Goal: Task Accomplishment & Management: Use online tool/utility

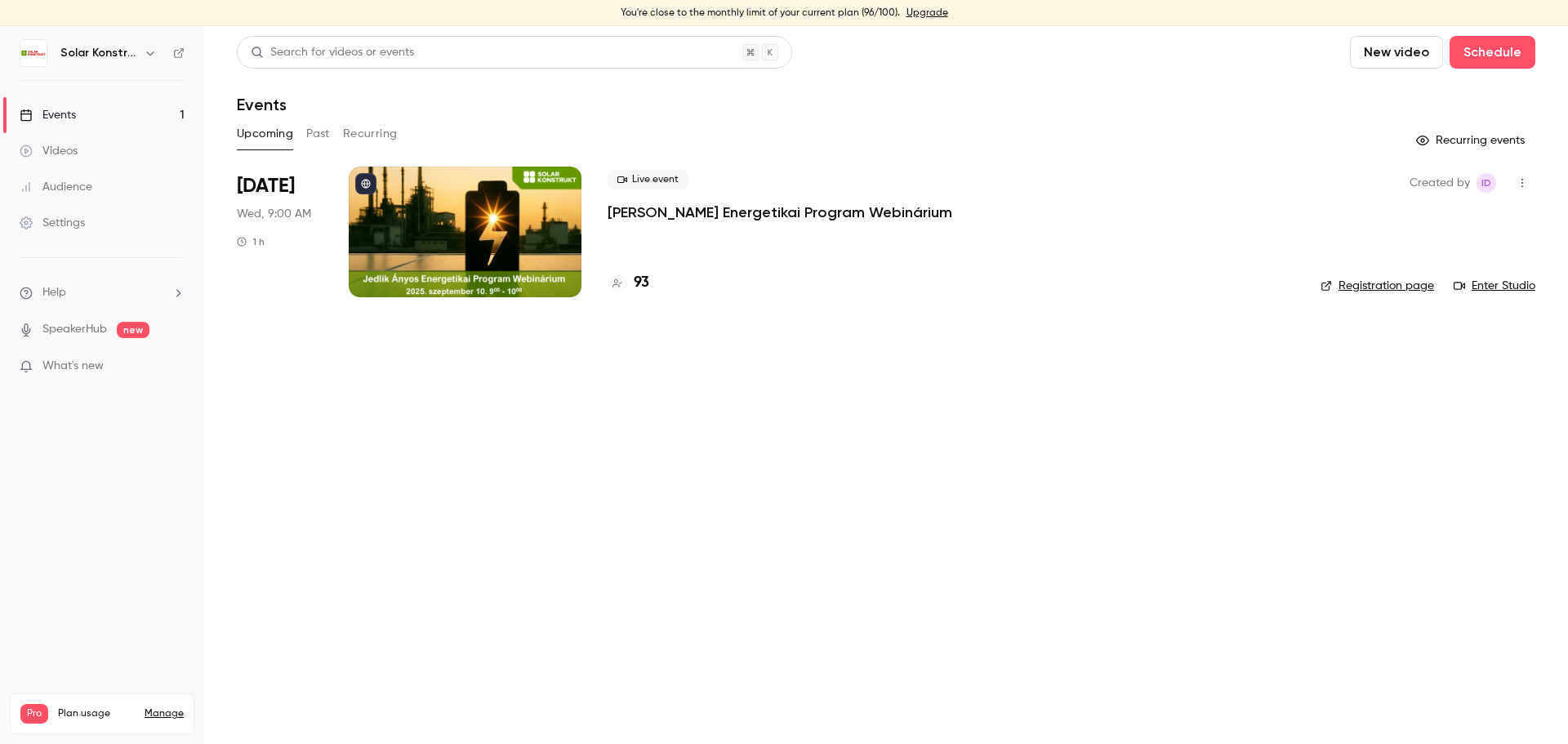
click at [550, 249] on div at bounding box center [465, 232] width 233 height 130
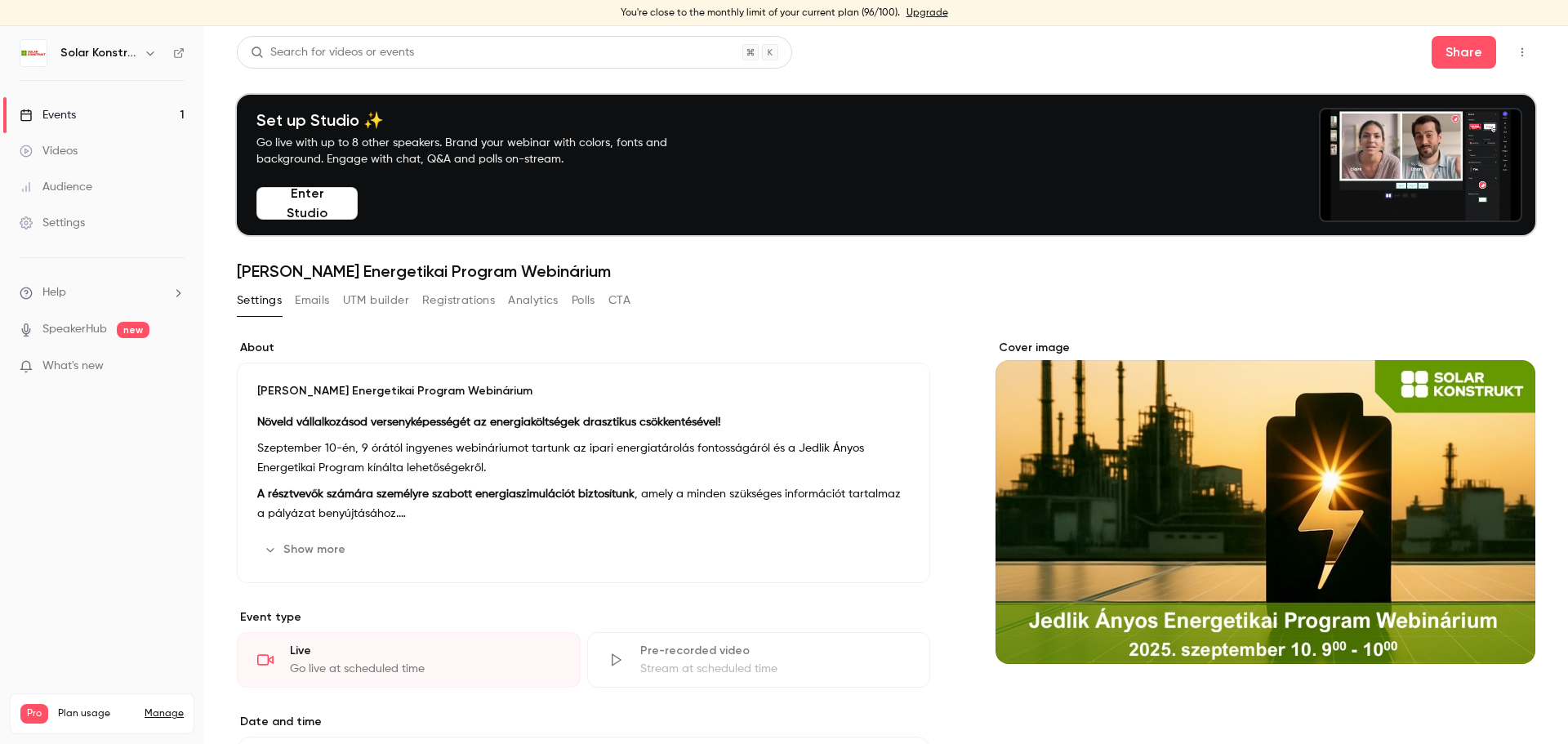
click at [470, 306] on button "Registrations" at bounding box center [458, 301] width 73 height 26
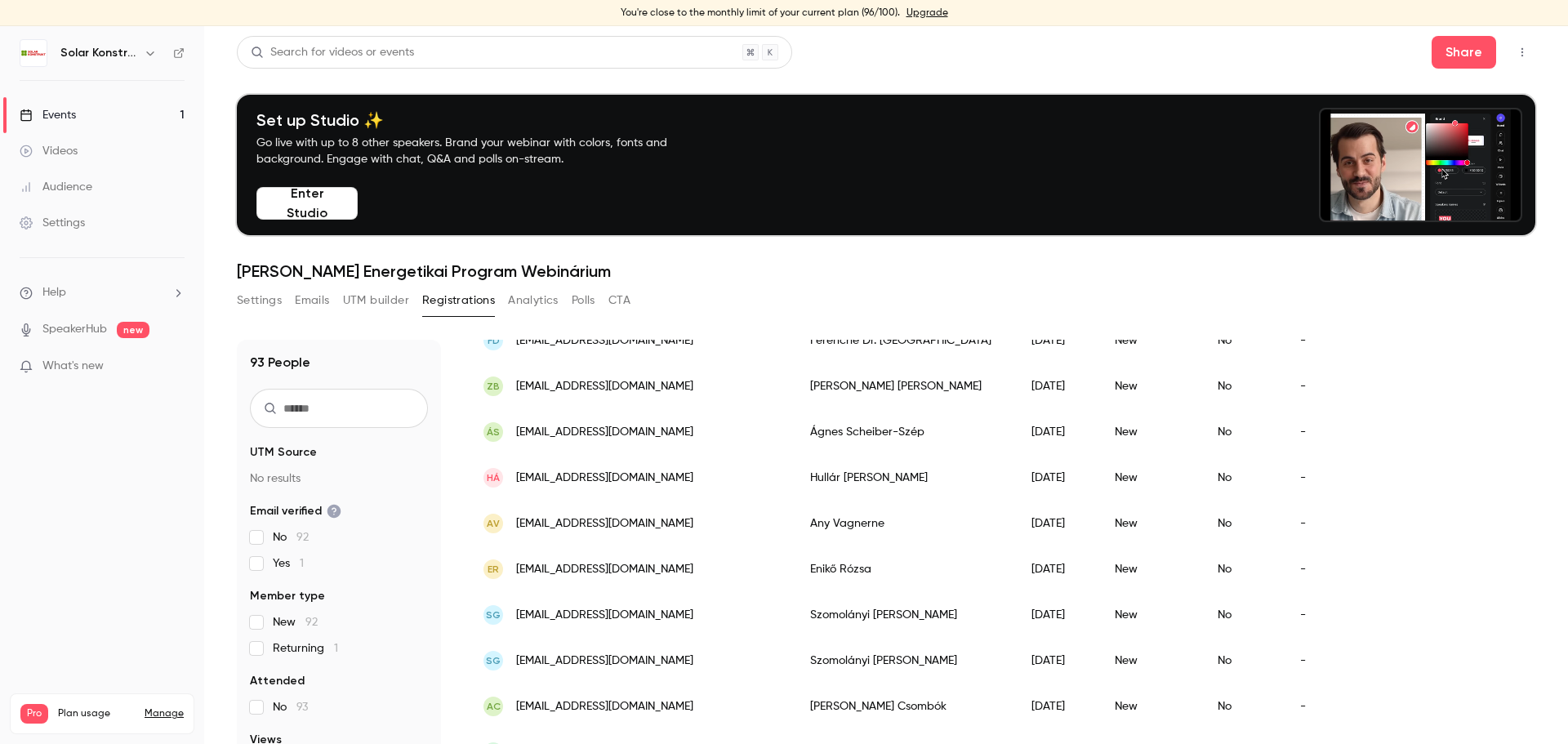
scroll to position [735, 0]
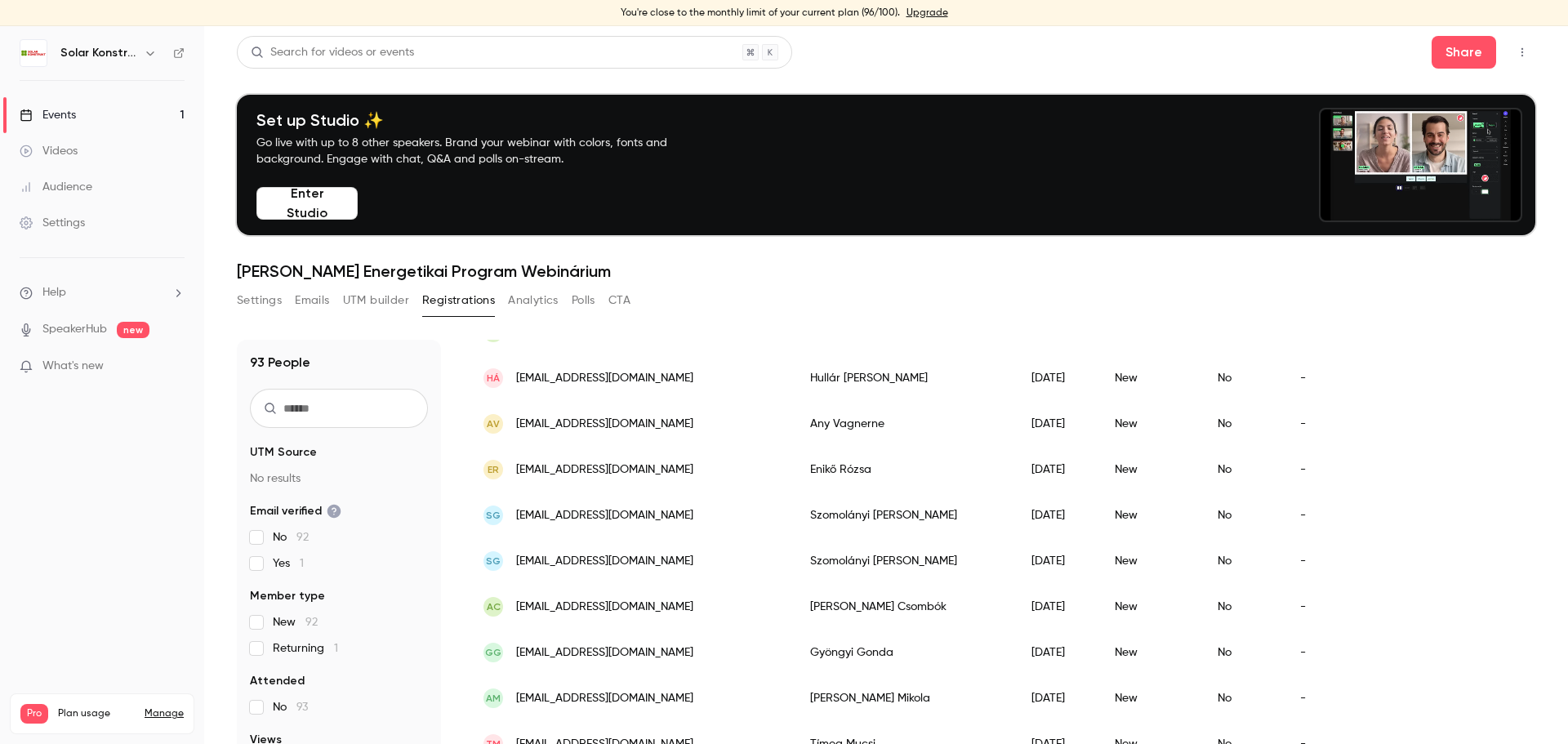
click at [615, 474] on span "eniko.rozsa.gazdagne@em.gov.hu" at bounding box center [604, 470] width 177 height 17
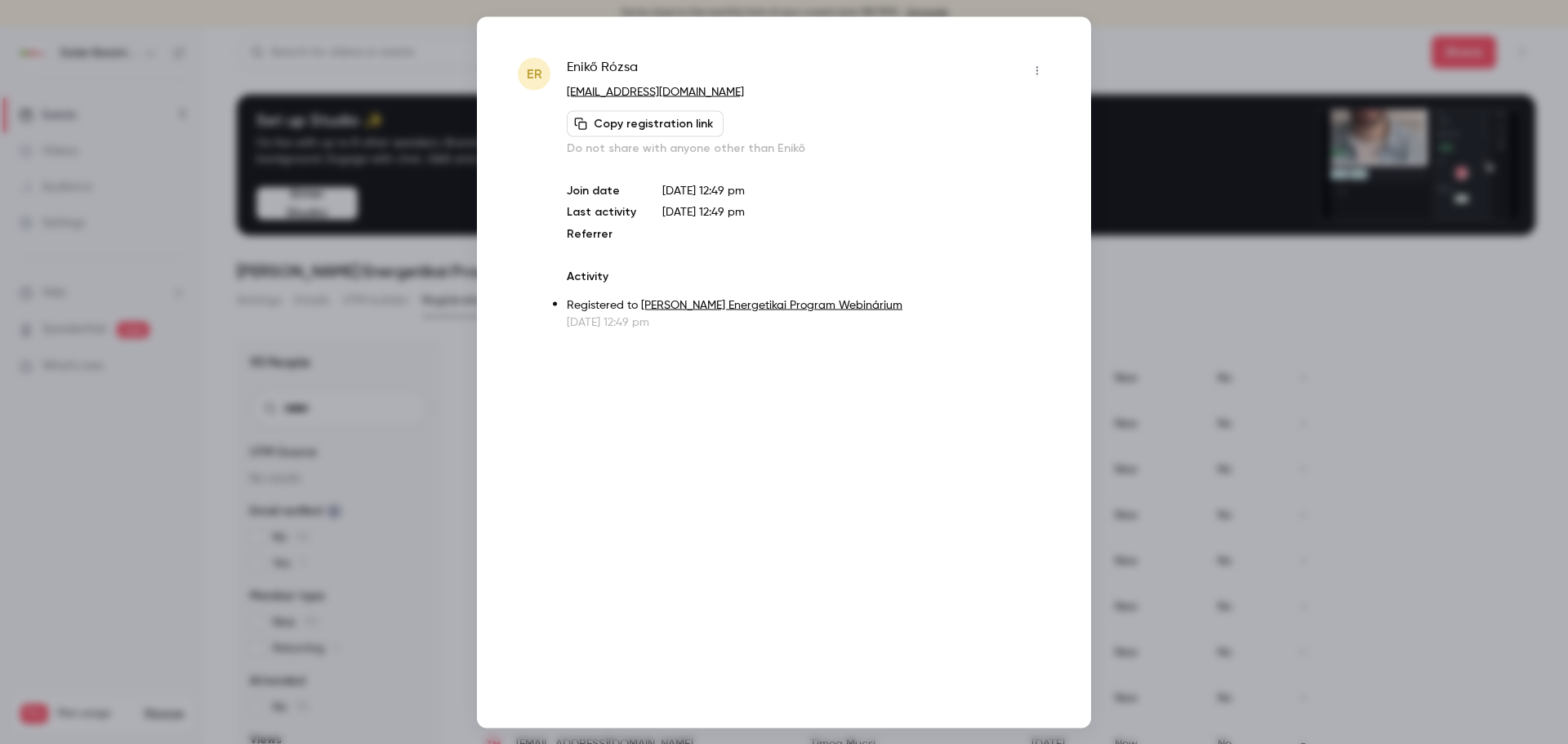
click at [652, 129] on button "Copy registration link" at bounding box center [645, 124] width 157 height 26
click at [1034, 75] on icon "button" at bounding box center [1037, 70] width 13 height 11
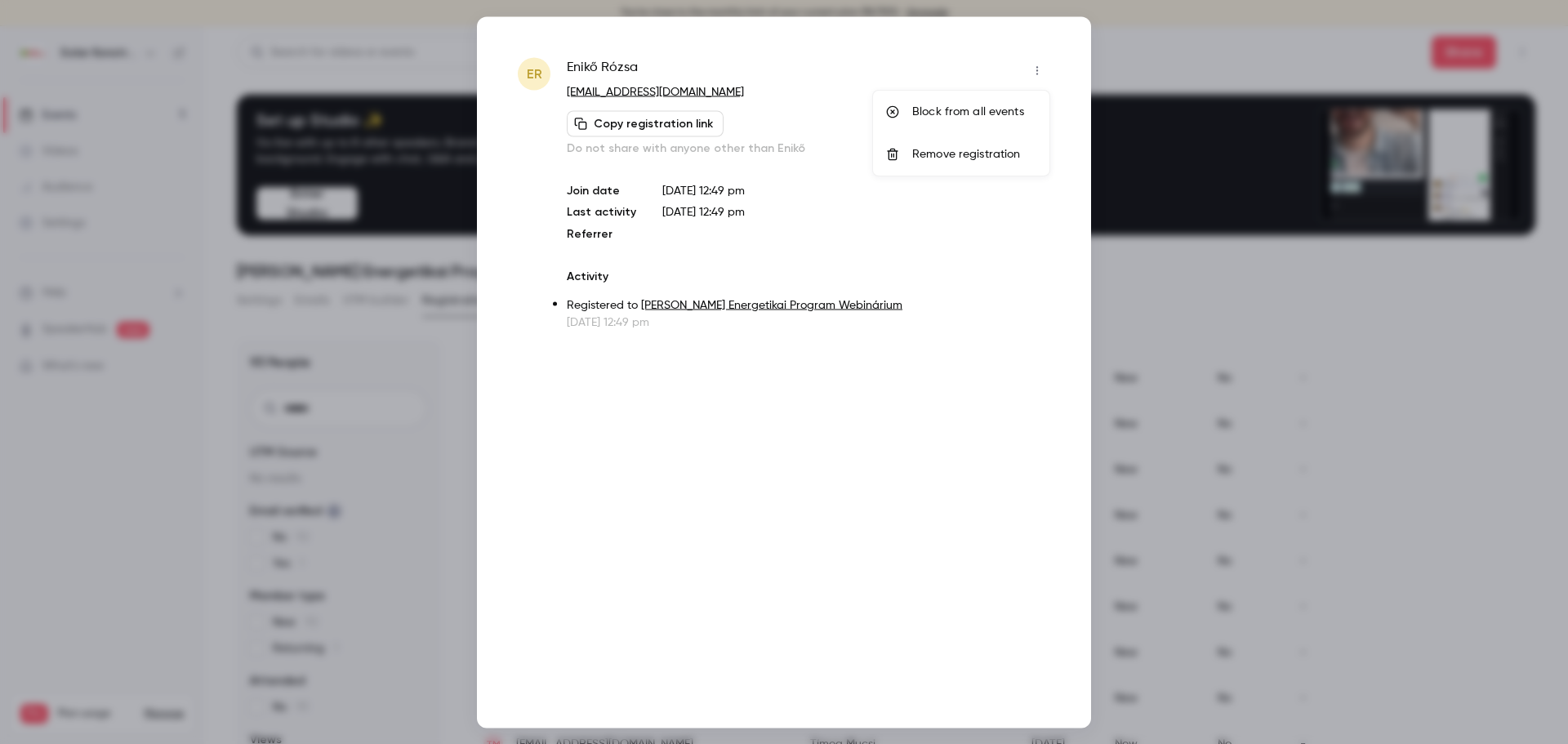
click at [961, 115] on div "Block from all events" at bounding box center [974, 112] width 124 height 16
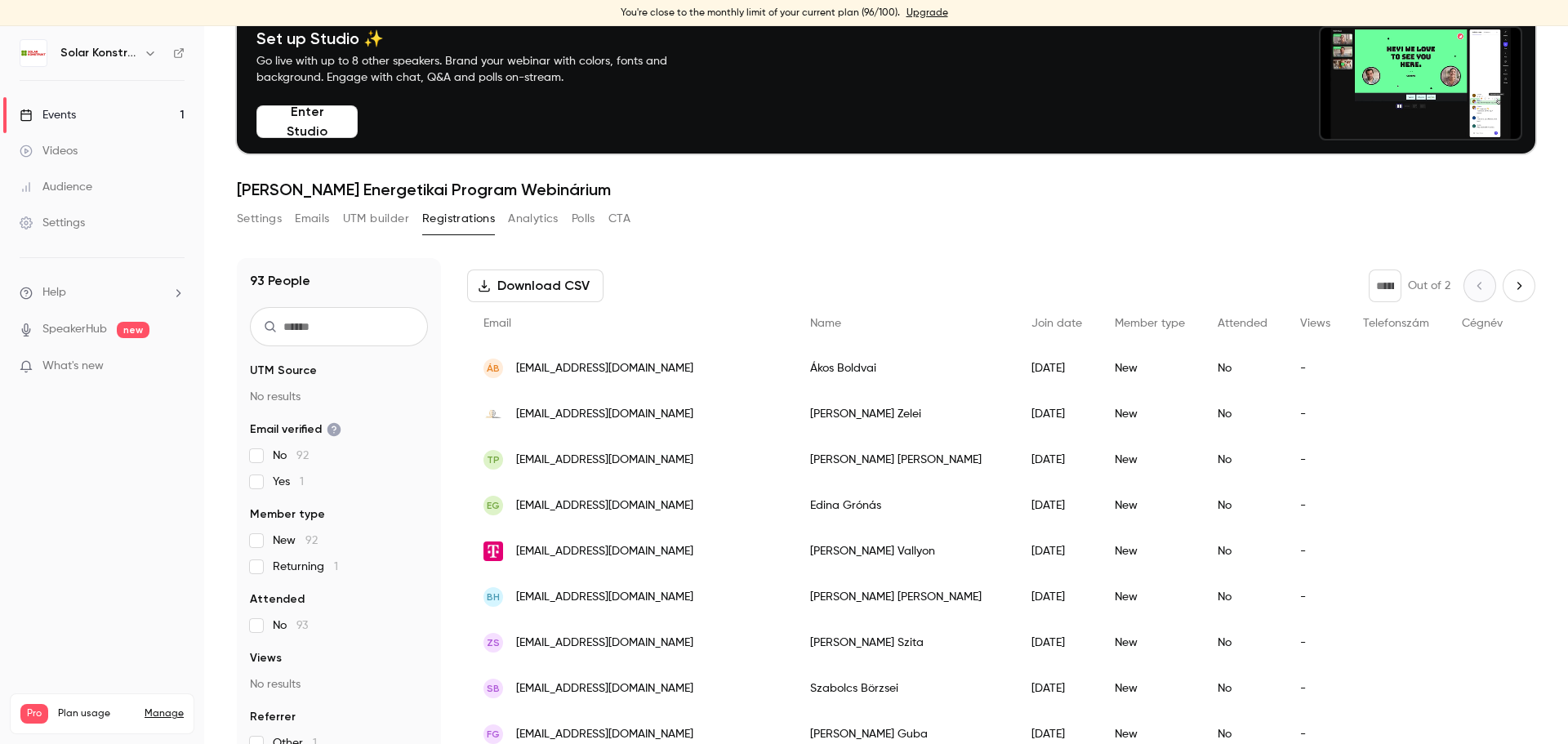
scroll to position [0, 0]
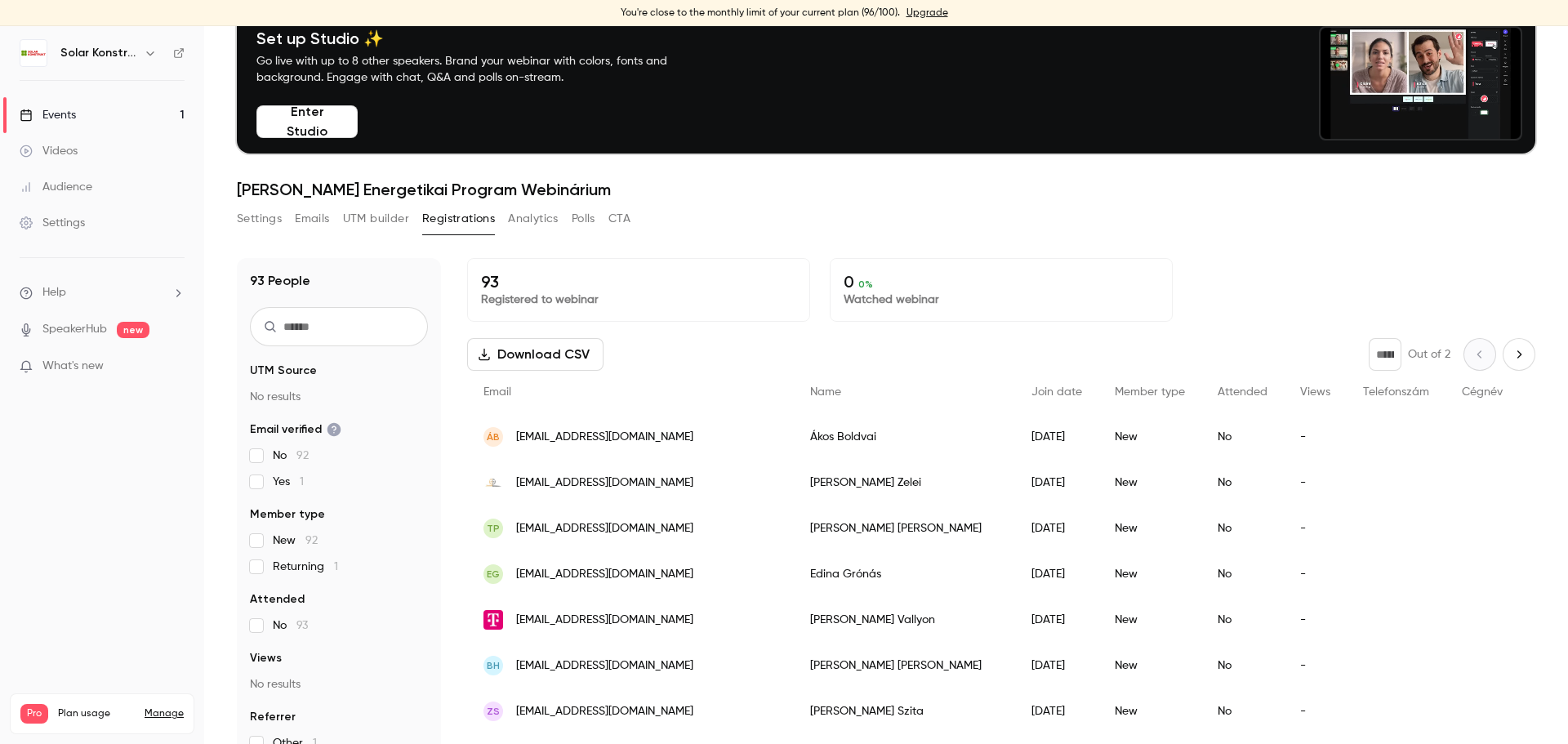
click at [76, 118] on div "Events" at bounding box center [48, 114] width 57 height 16
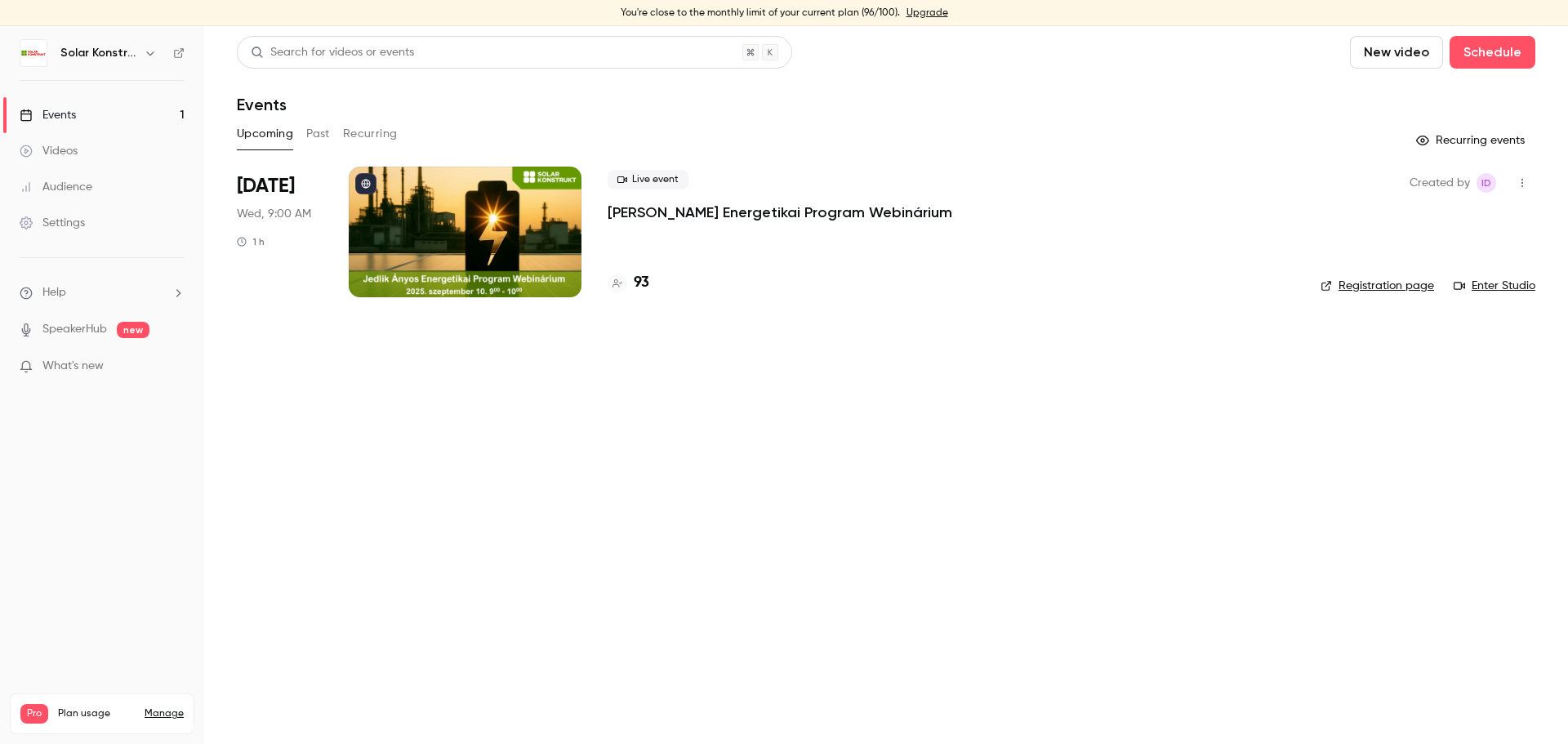
click at [452, 220] on div at bounding box center [465, 232] width 233 height 130
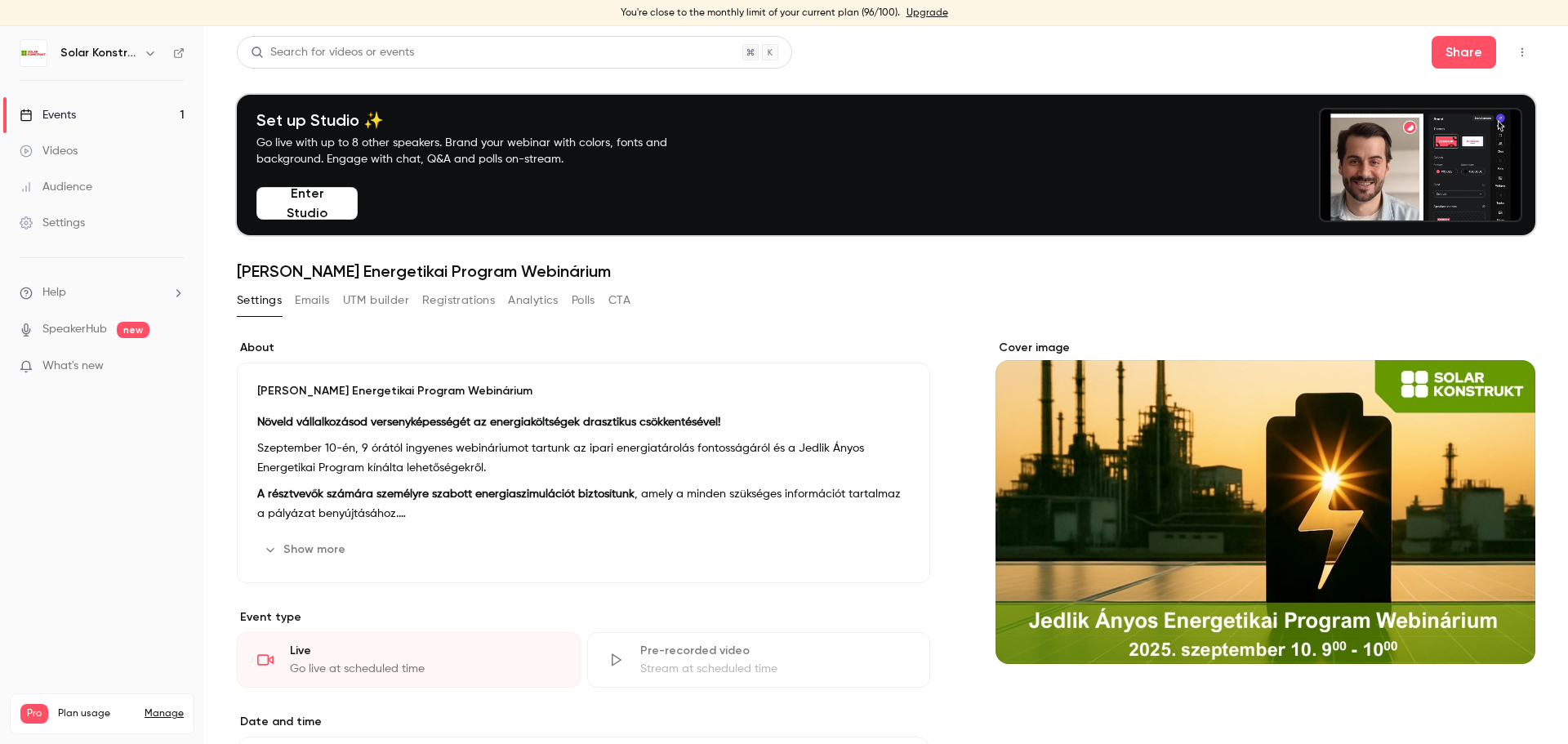
click at [460, 294] on button "Registrations" at bounding box center [458, 301] width 73 height 26
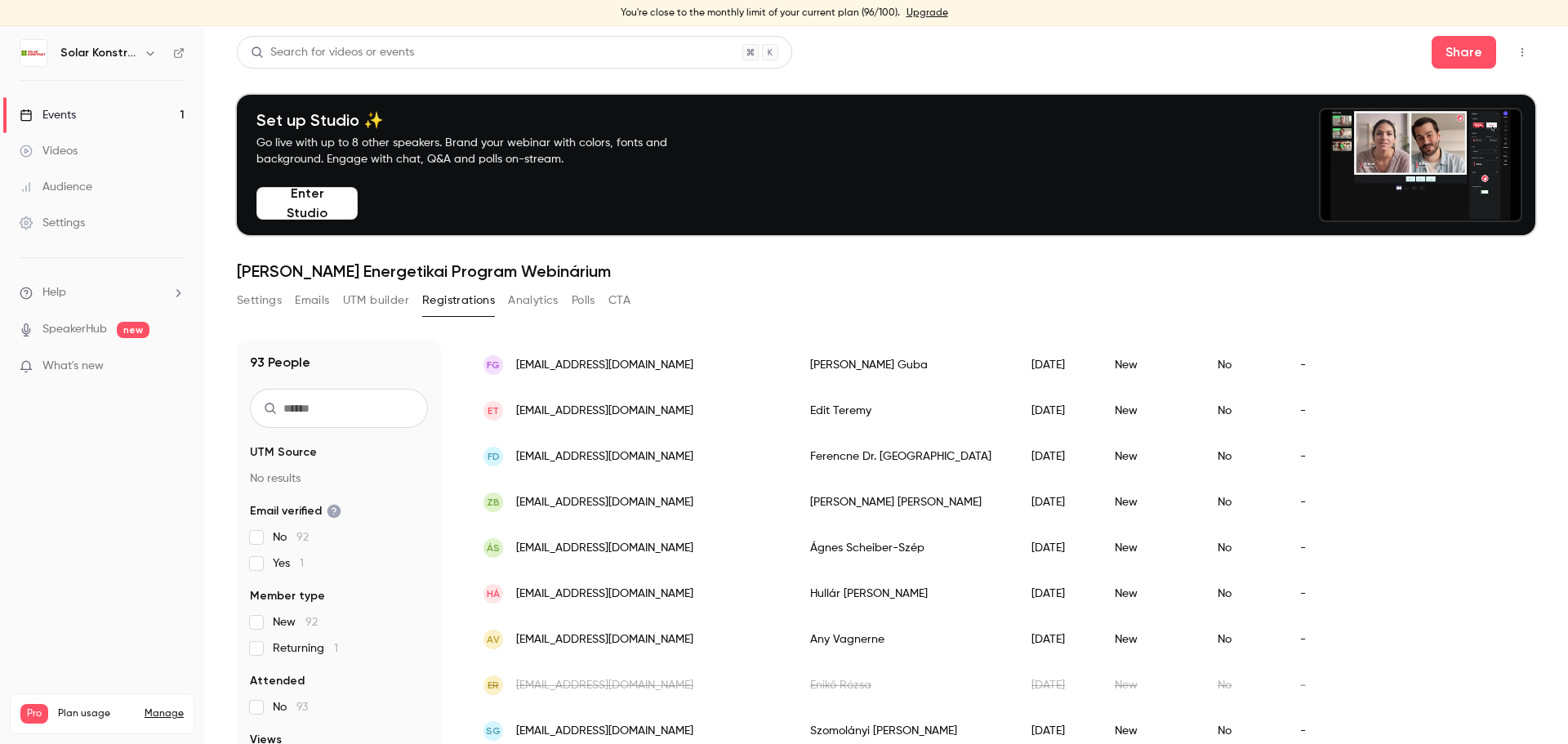
scroll to position [572, 0]
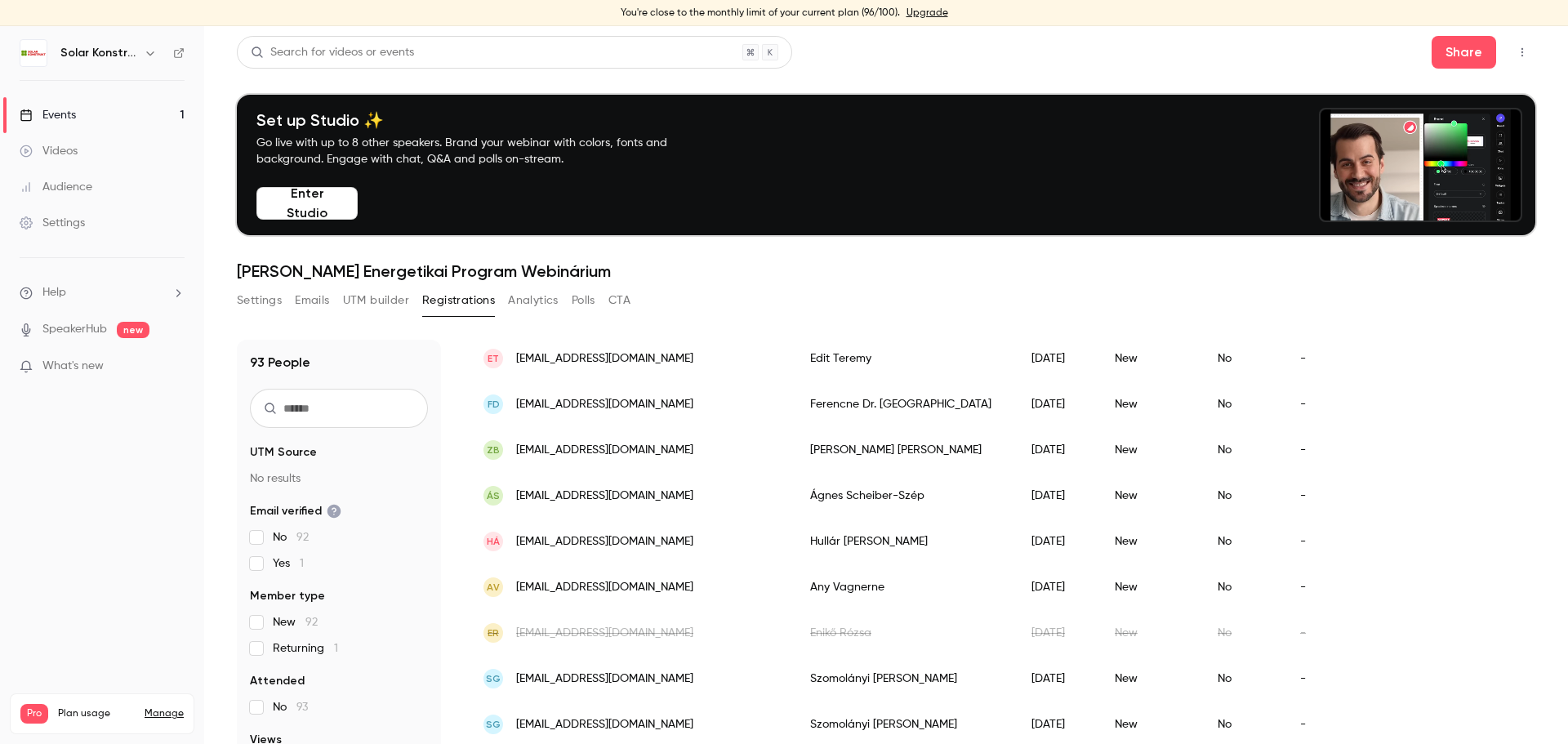
click at [850, 627] on div "Enikő Rózsa" at bounding box center [904, 632] width 221 height 45
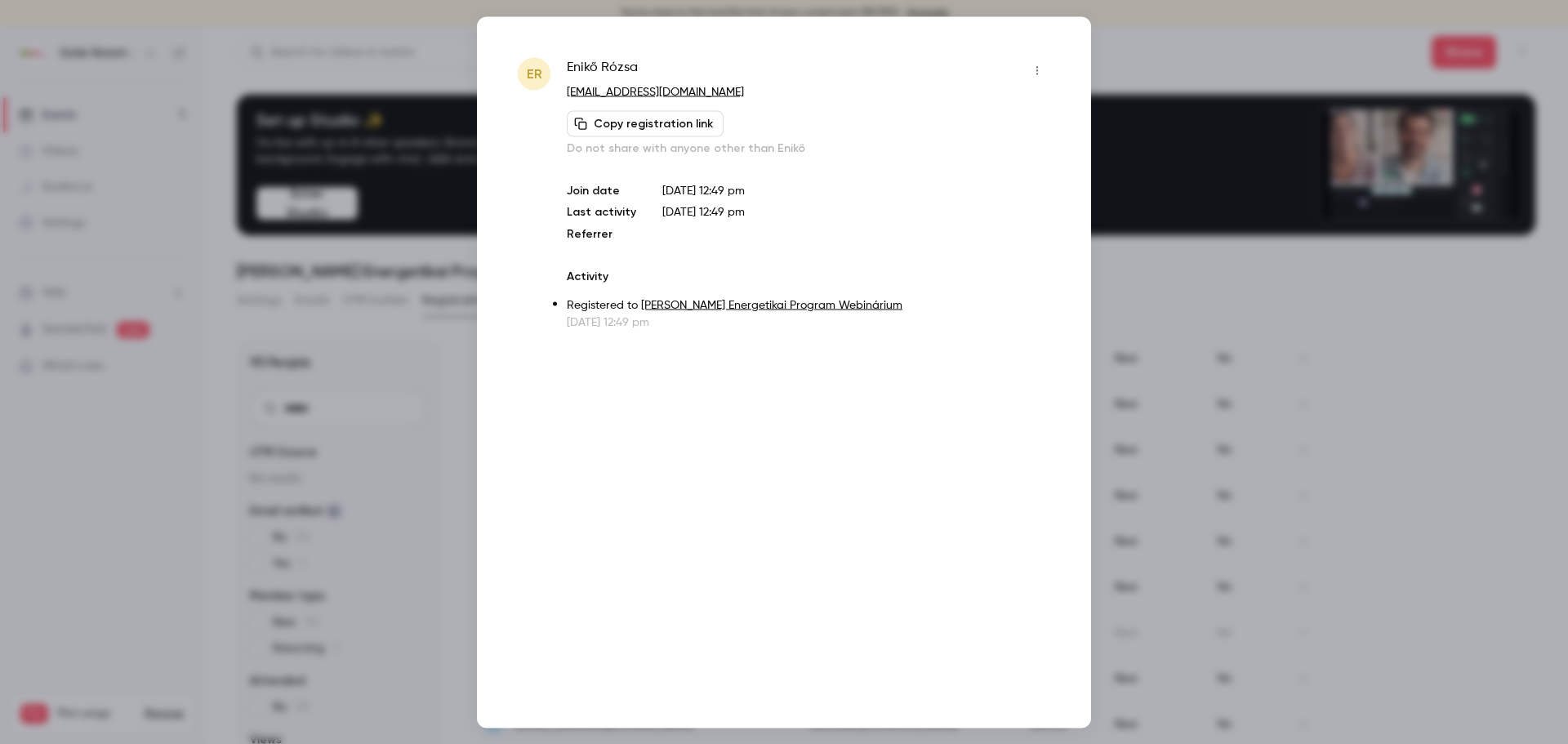
click at [1041, 70] on icon "button" at bounding box center [1037, 70] width 13 height 11
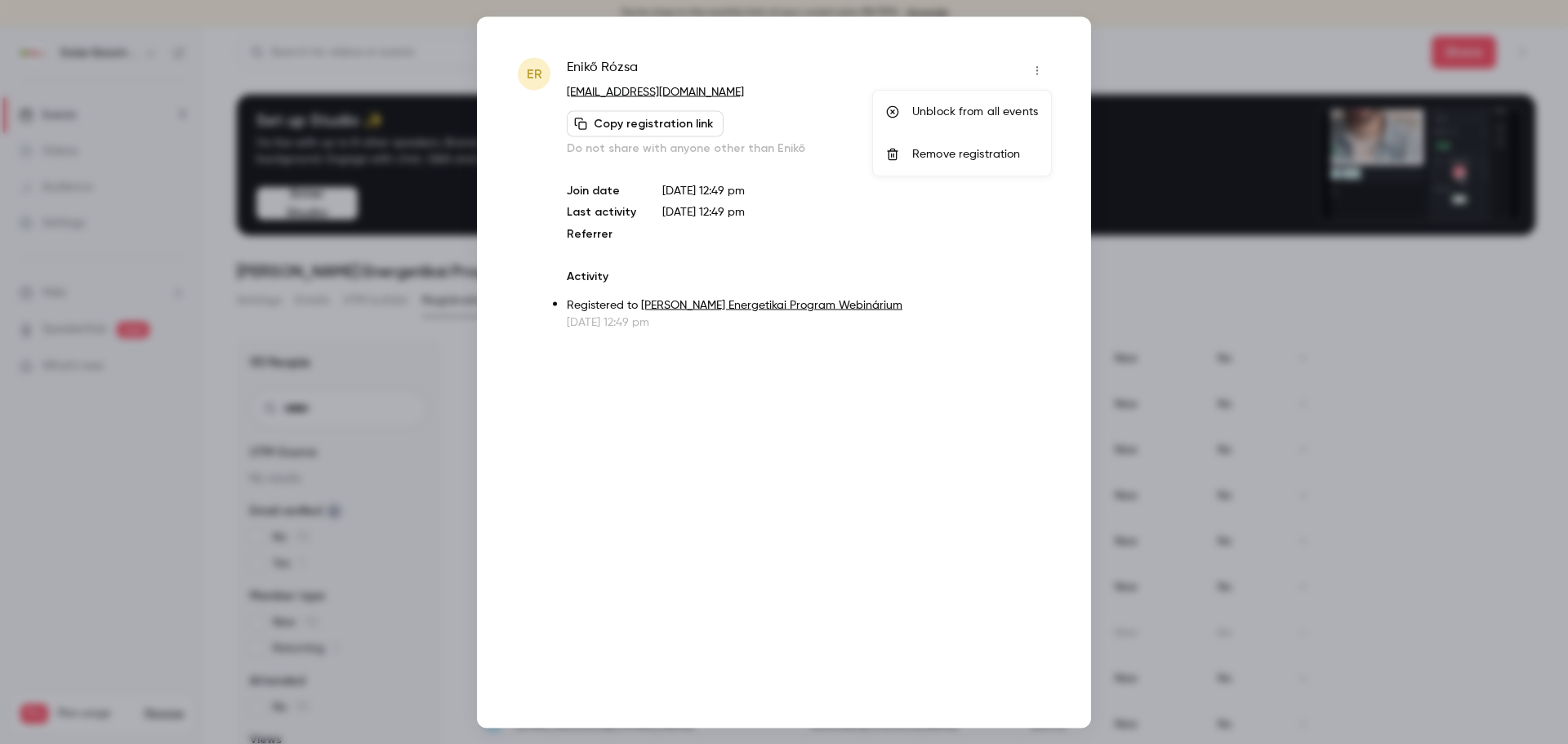
click at [985, 150] on div "Remove registration" at bounding box center [975, 154] width 126 height 16
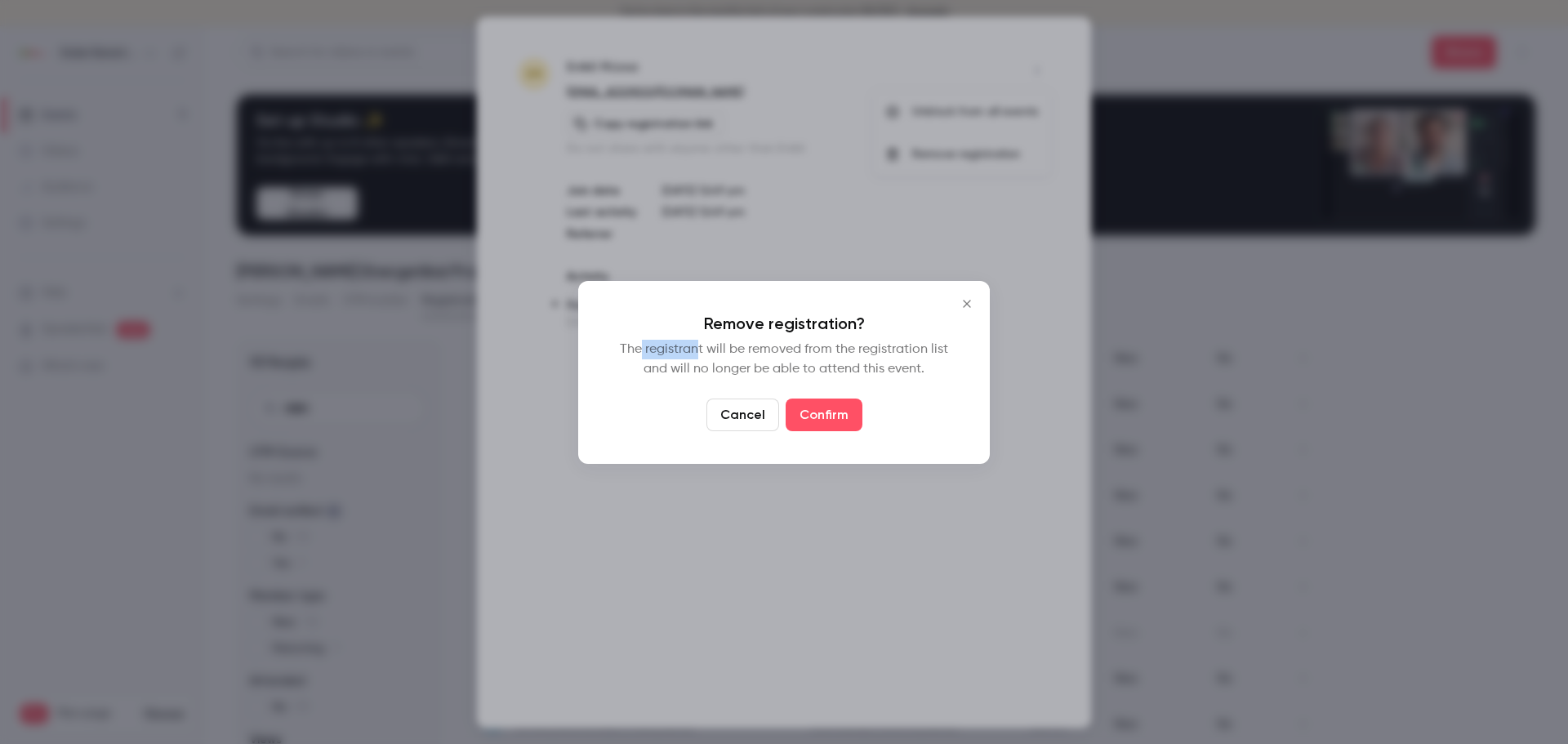
drag, startPoint x: 643, startPoint y: 350, endPoint x: 697, endPoint y: 345, distance: 54.2
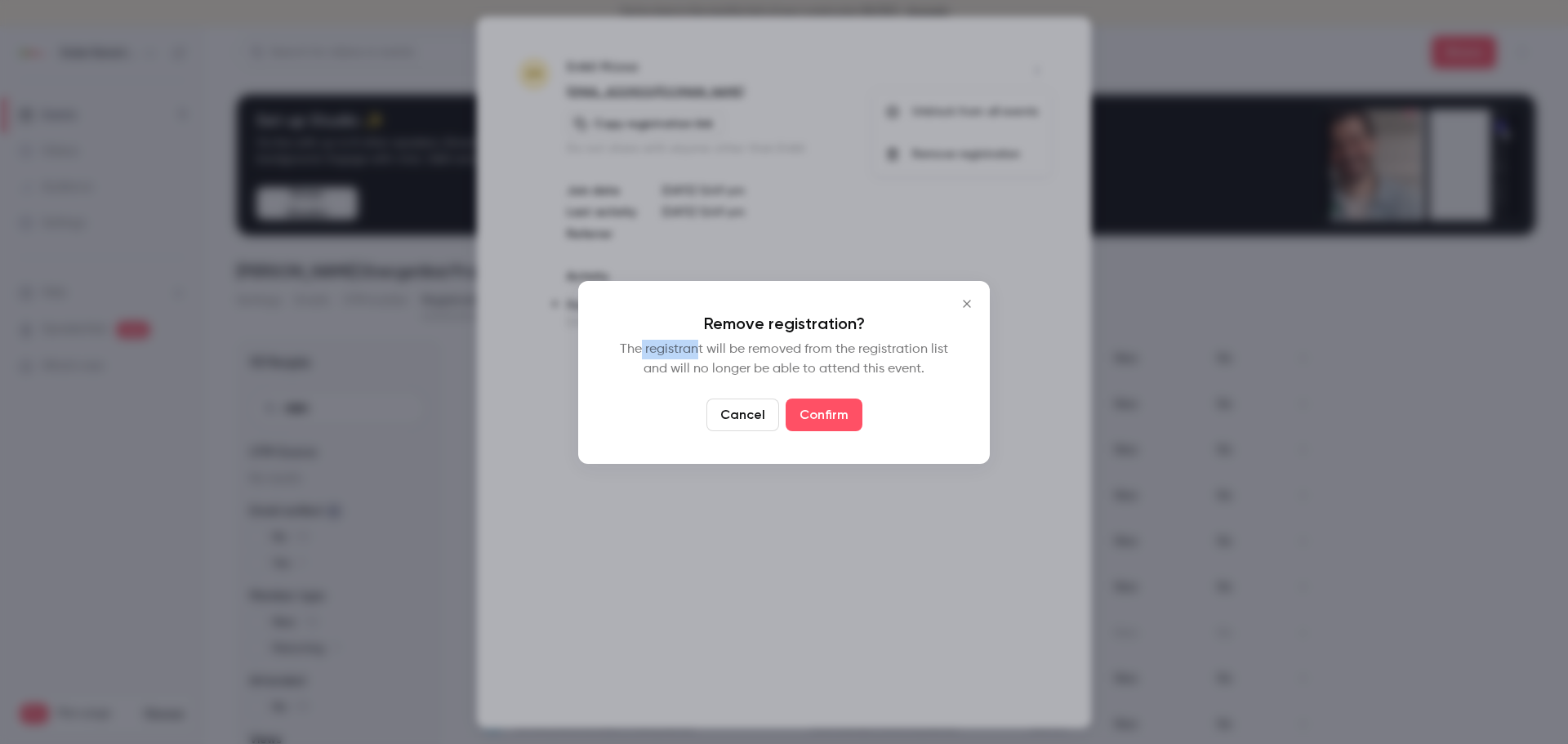
click at [697, 345] on p "The registrant will be removed from the registration list and will no longer be…" at bounding box center [784, 358] width 346 height 39
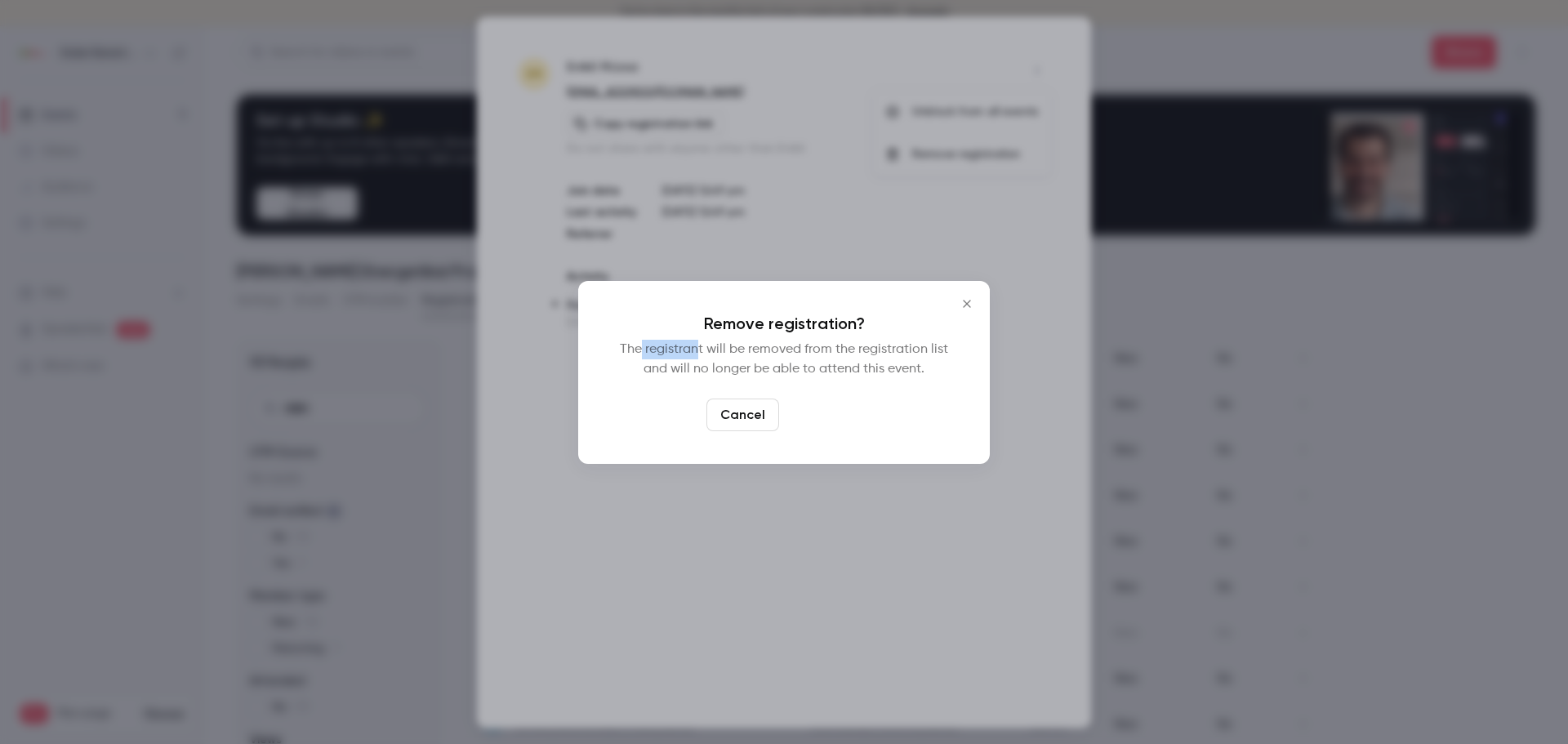
click at [829, 415] on button "Confirm" at bounding box center [824, 414] width 77 height 33
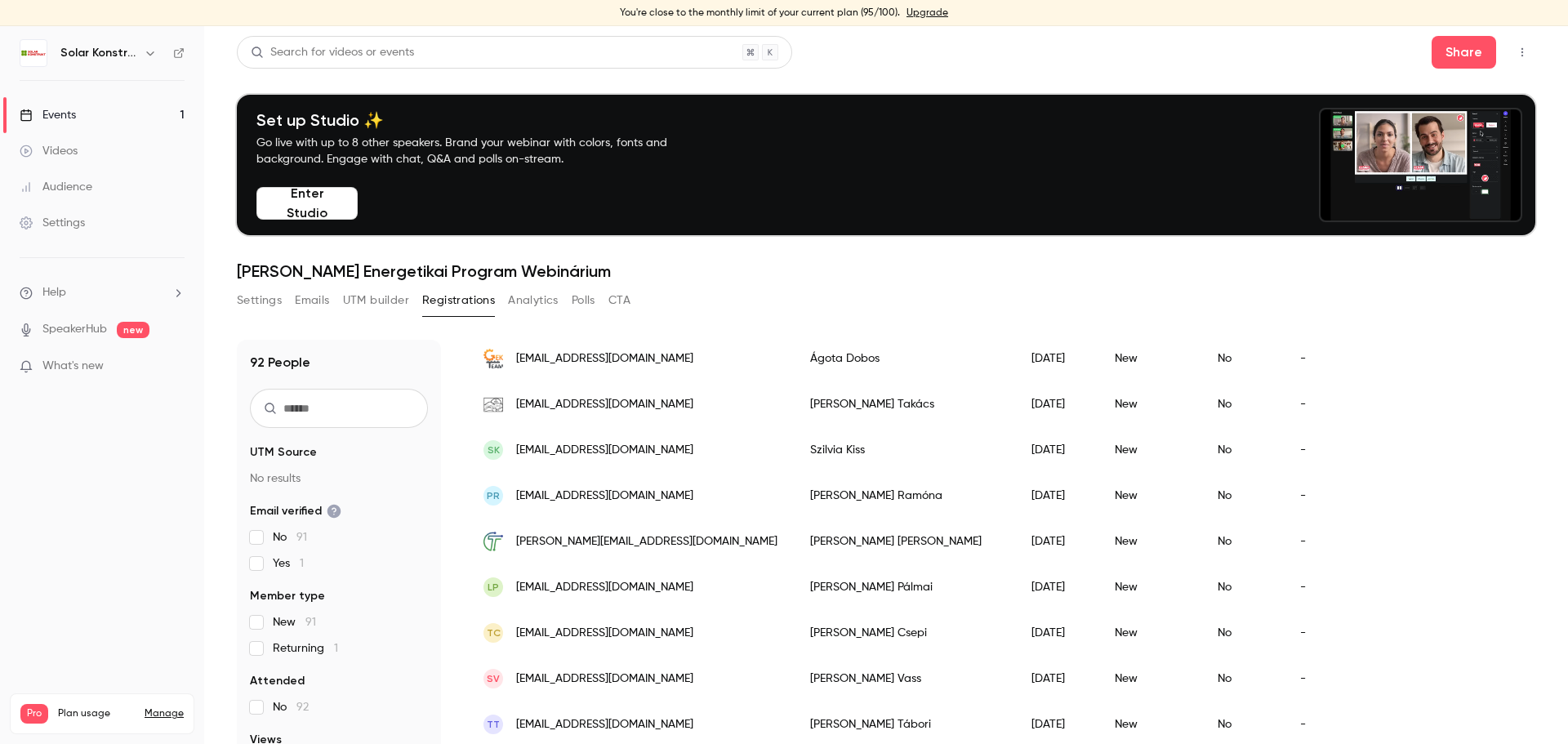
scroll to position [1224, 0]
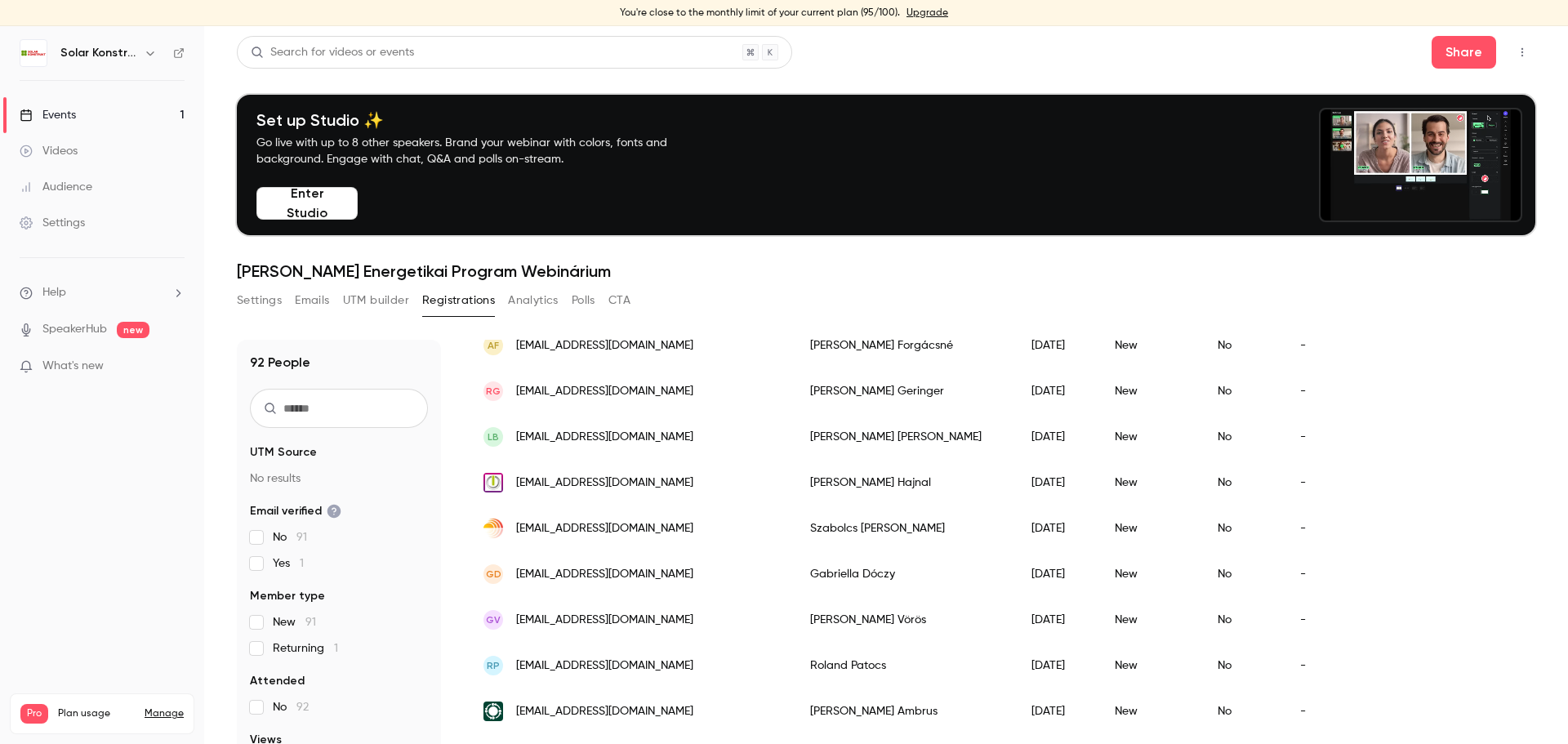
click at [57, 117] on div "Events" at bounding box center [48, 114] width 57 height 16
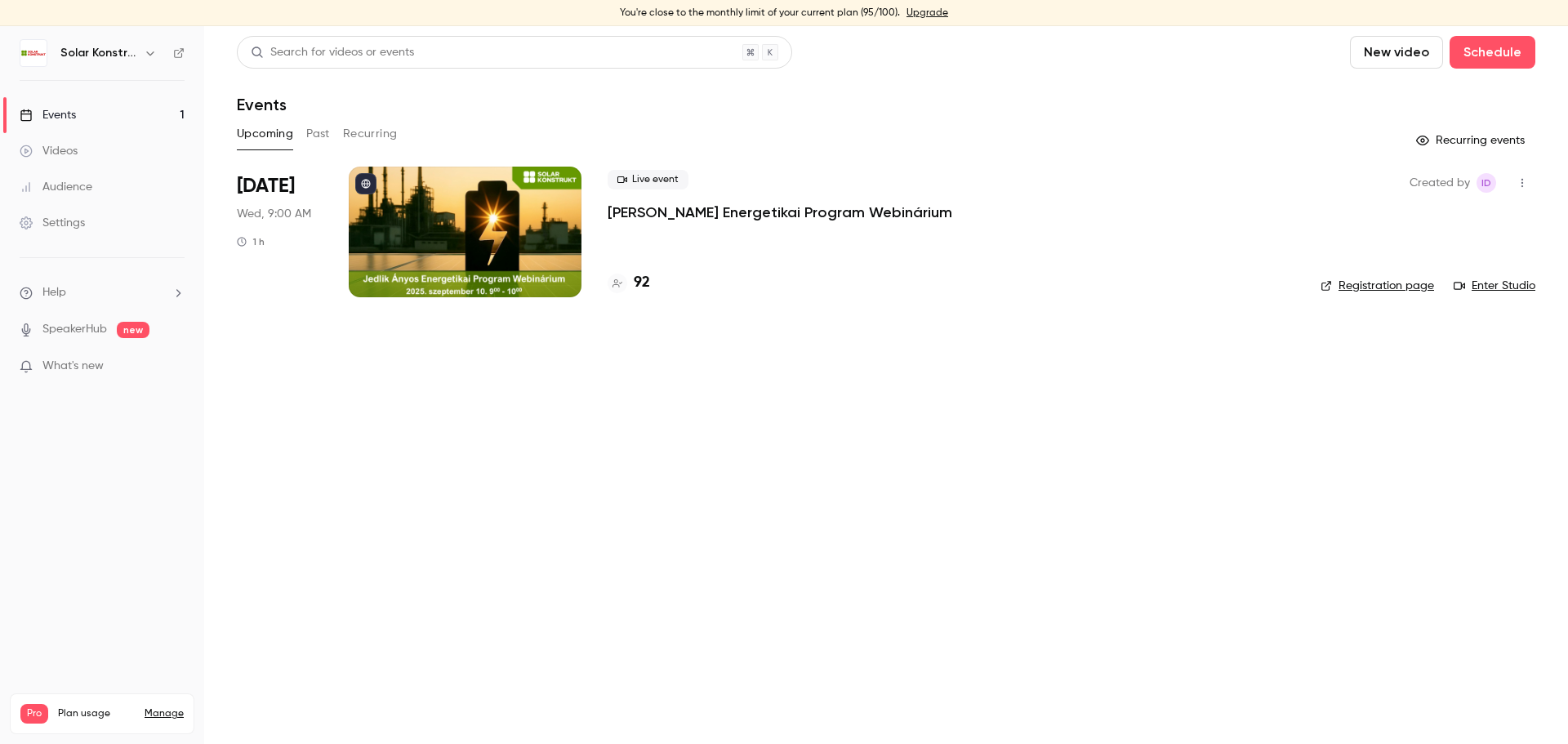
click at [967, 619] on main "Search for videos or events New video Schedule Events Upcoming Past Recurring R…" at bounding box center [886, 385] width 1364 height 718
click at [1519, 194] on button "button" at bounding box center [1523, 183] width 26 height 26
click at [1434, 306] on div "Duplicate" at bounding box center [1459, 309] width 124 height 16
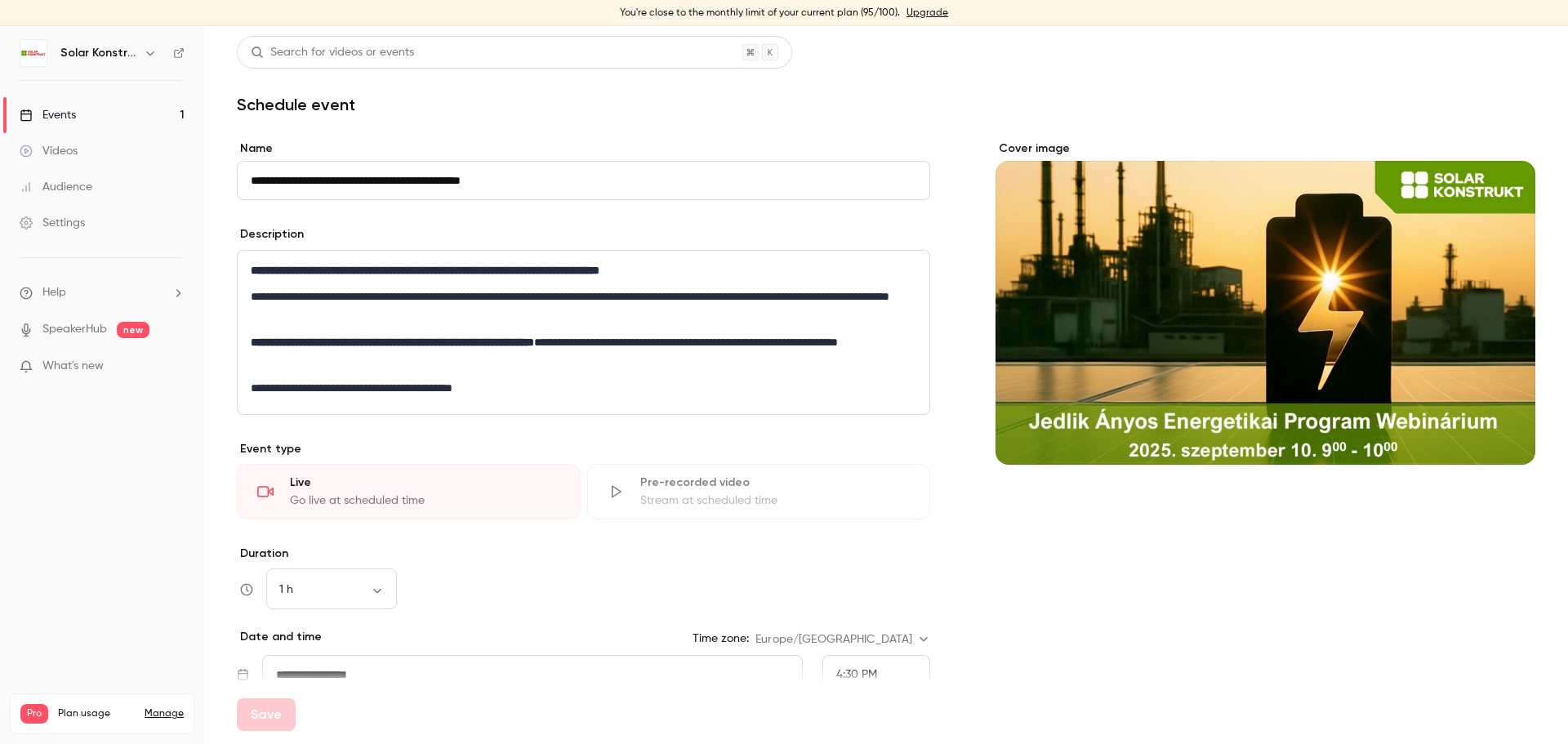
click at [441, 188] on input "**********" at bounding box center [583, 180] width 693 height 39
drag, startPoint x: 469, startPoint y: 182, endPoint x: 240, endPoint y: 182, distance: 229.0
click at [240, 182] on input "**********" at bounding box center [583, 180] width 693 height 39
click at [385, 188] on input "**********" at bounding box center [583, 180] width 693 height 39
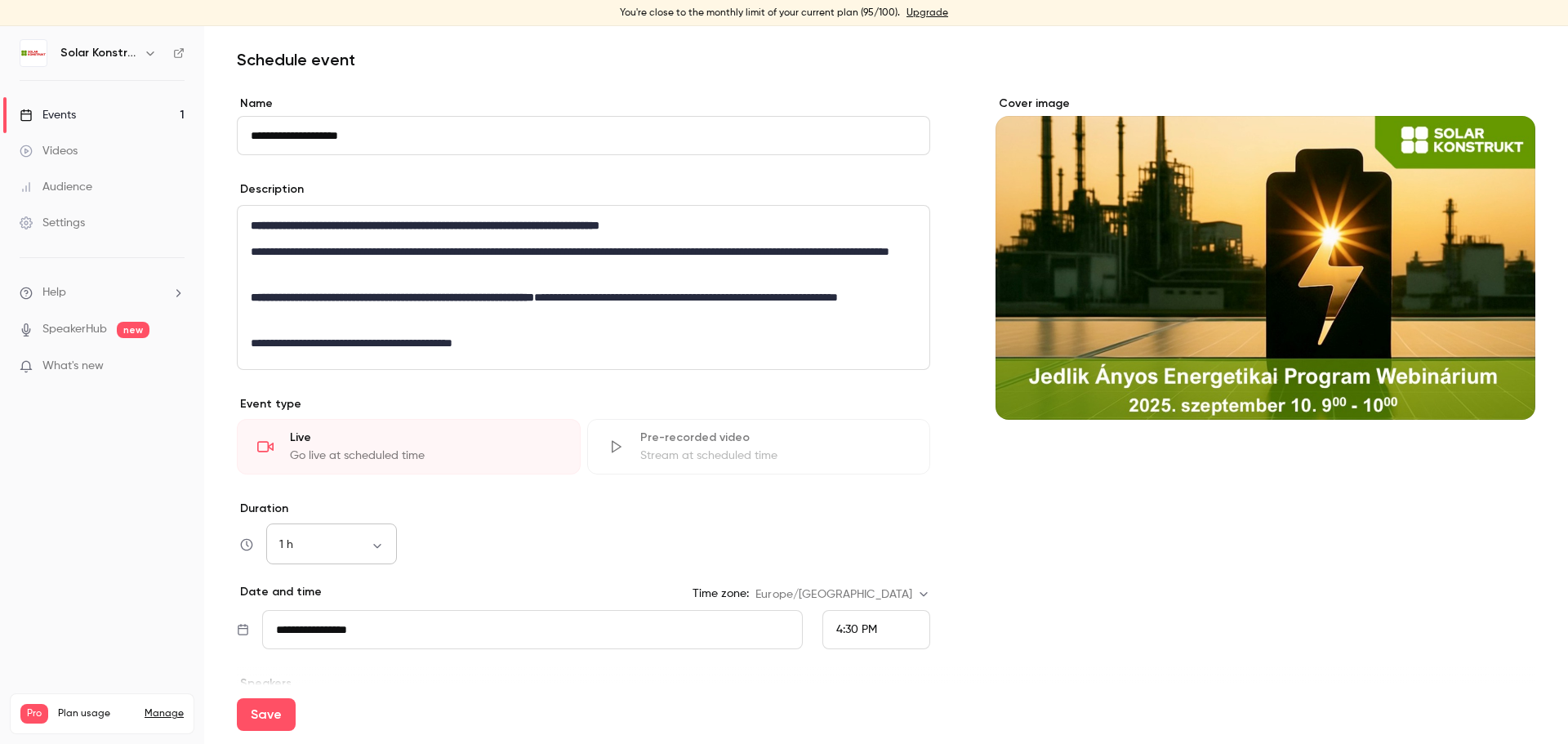
scroll to position [81, 0]
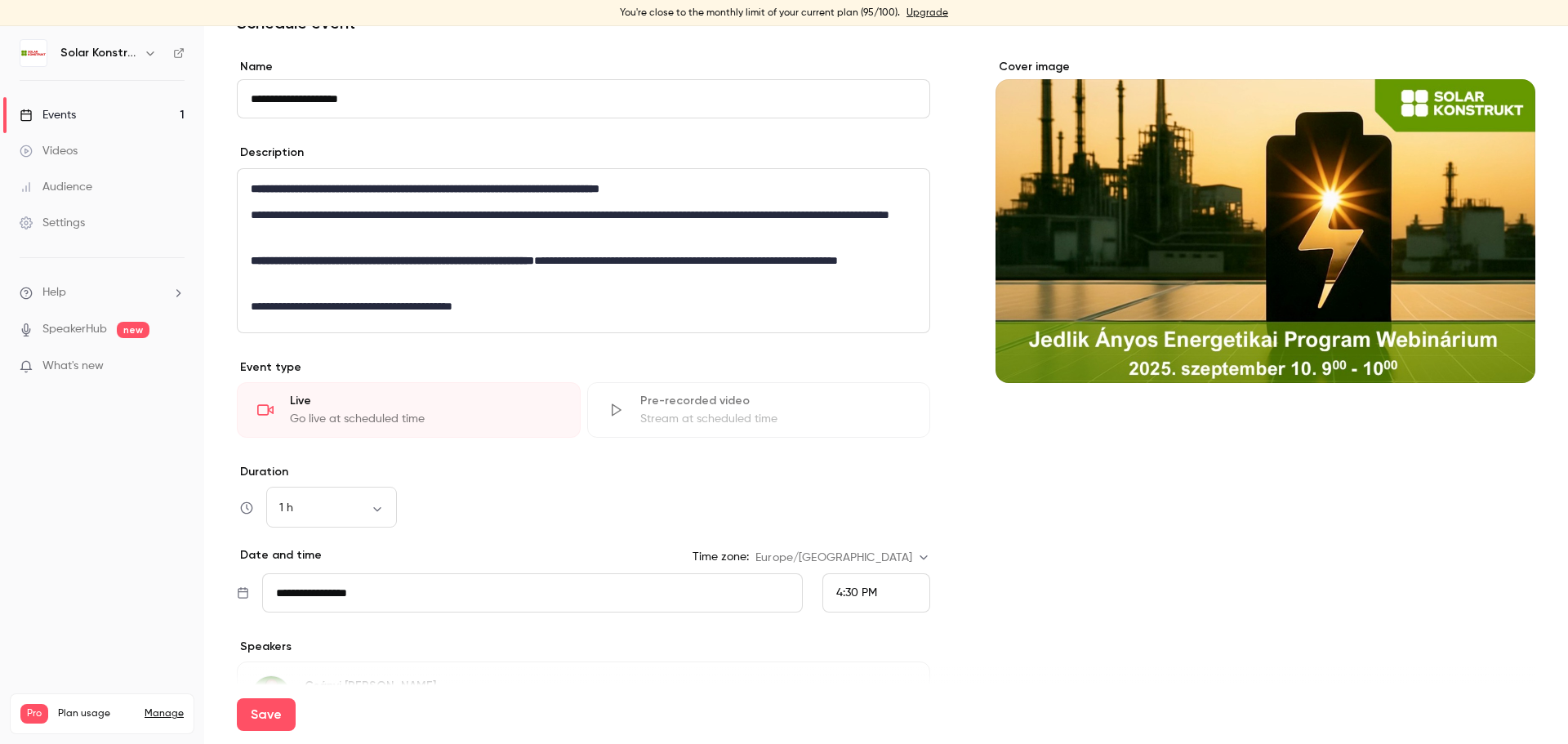
type input "**********"
click at [733, 596] on input "**********" at bounding box center [532, 592] width 541 height 39
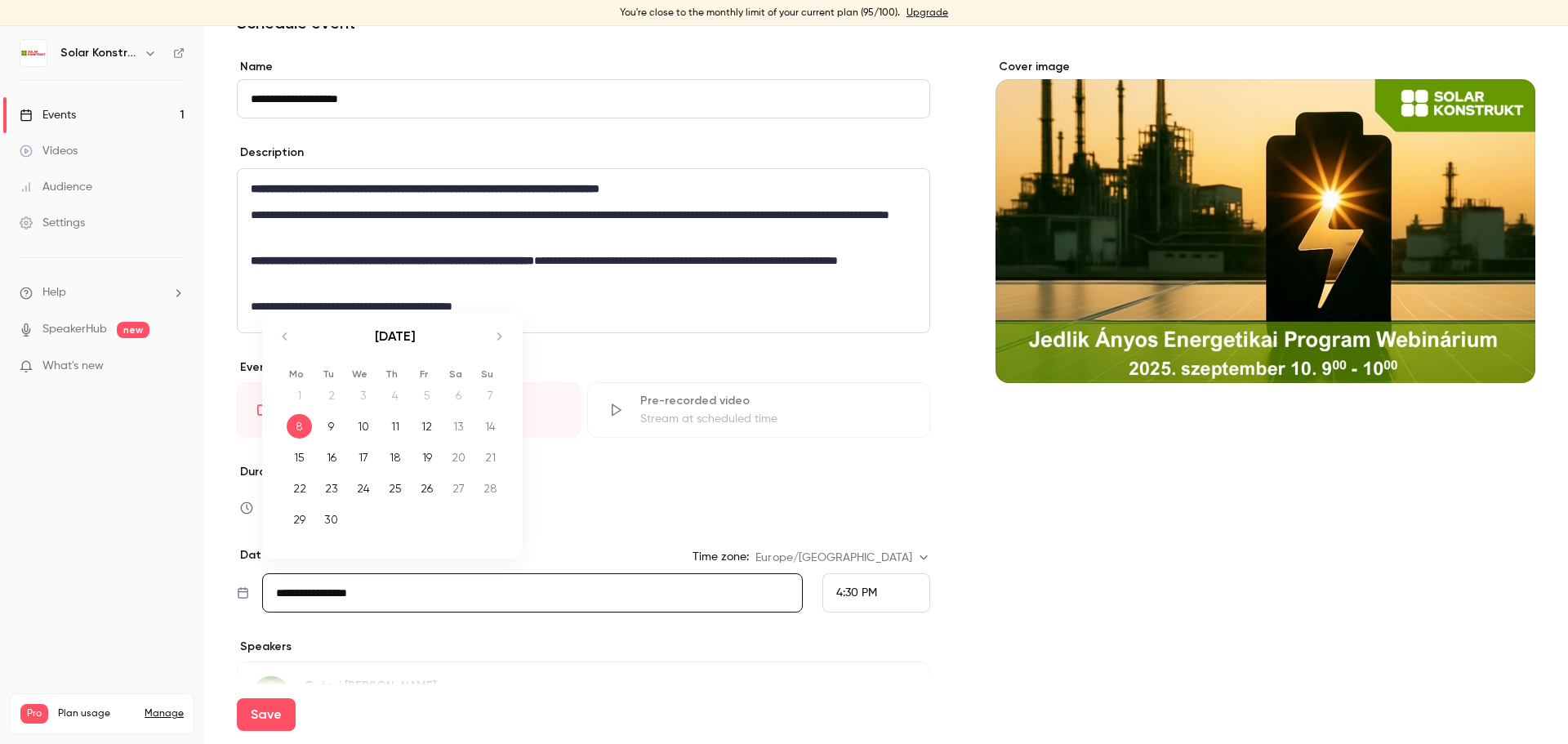
click at [334, 433] on div "9" at bounding box center [331, 426] width 26 height 25
type input "**********"
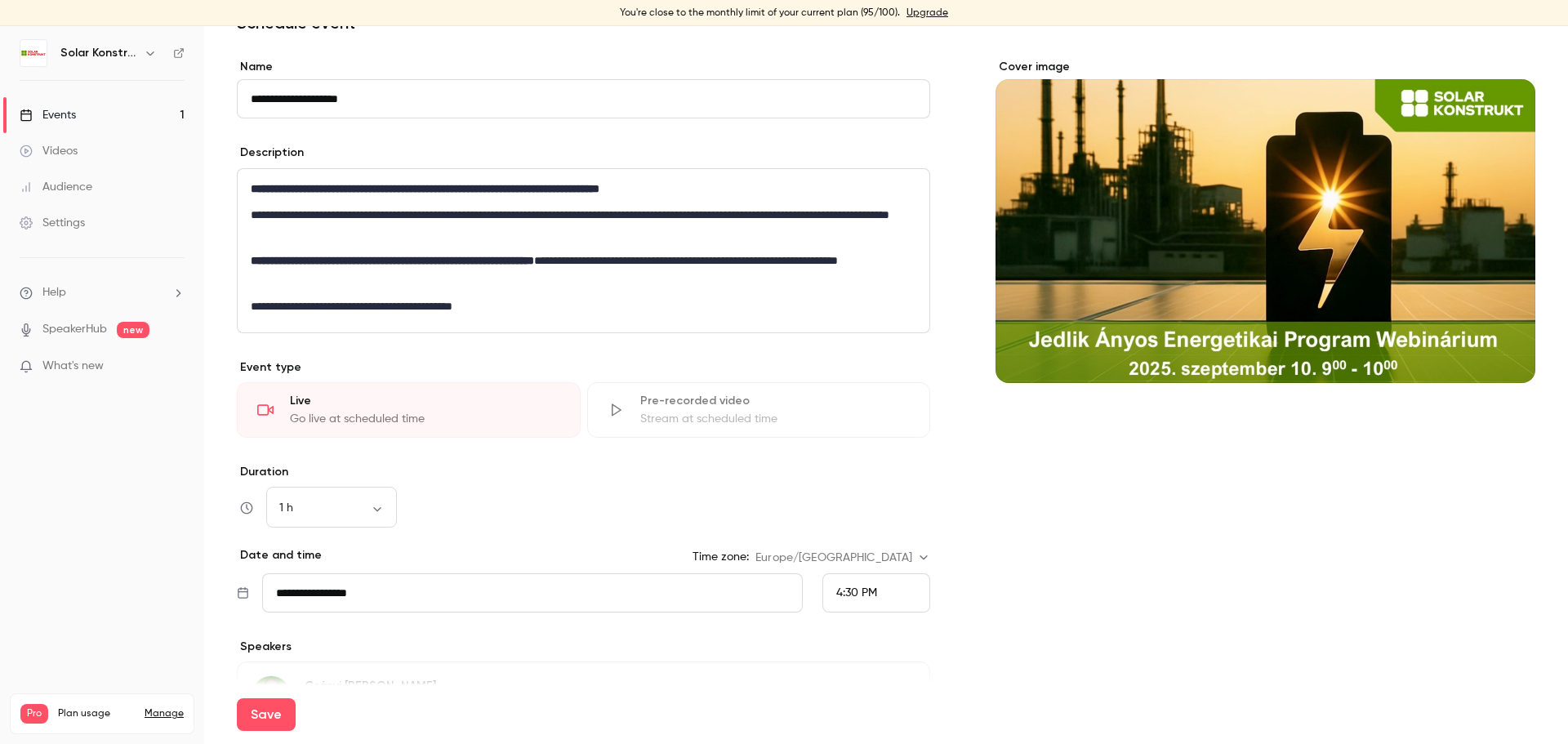
click at [853, 591] on span "4:30 PM" at bounding box center [856, 593] width 41 height 11
click at [851, 369] on span "10:00 AM" at bounding box center [854, 364] width 49 height 11
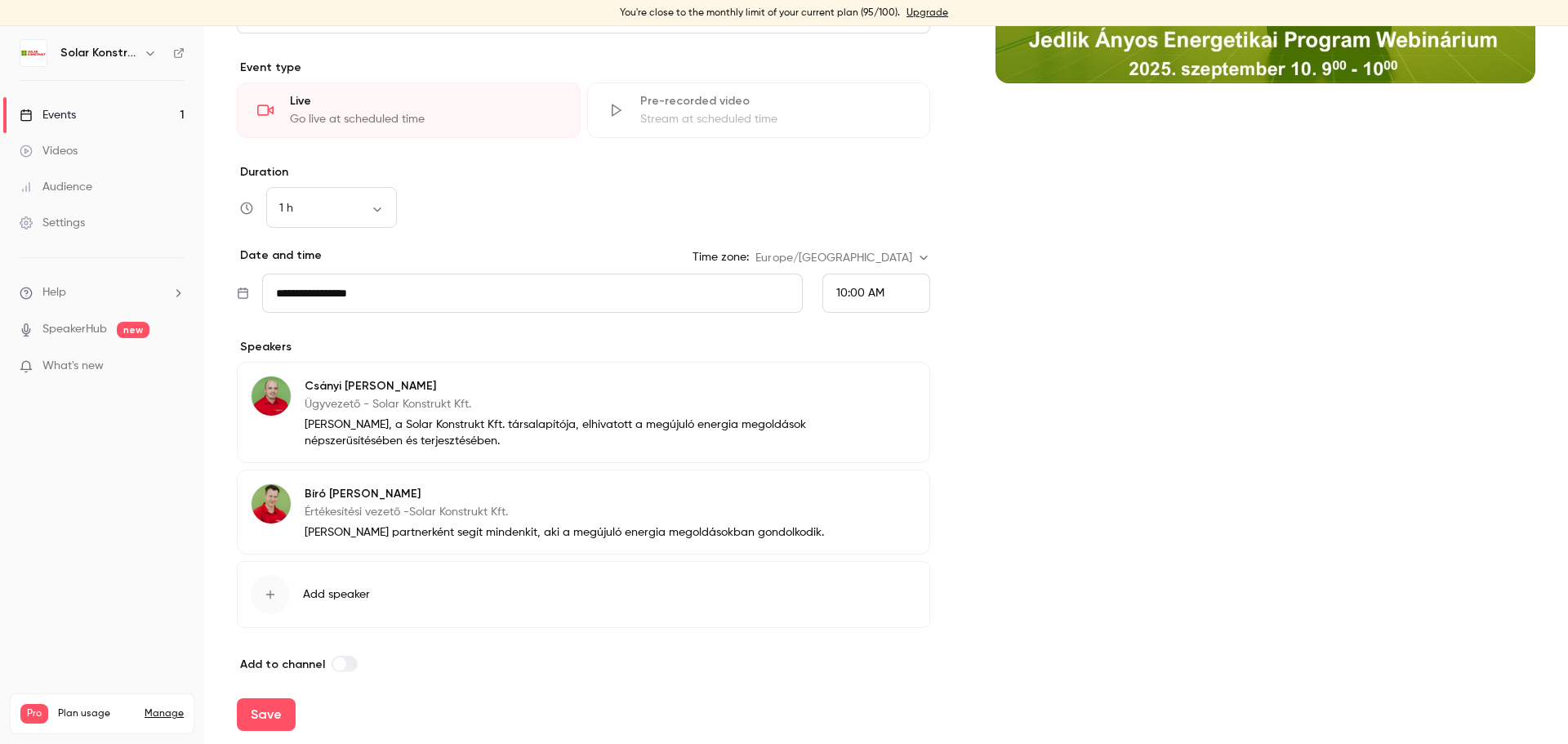
scroll to position [396, 0]
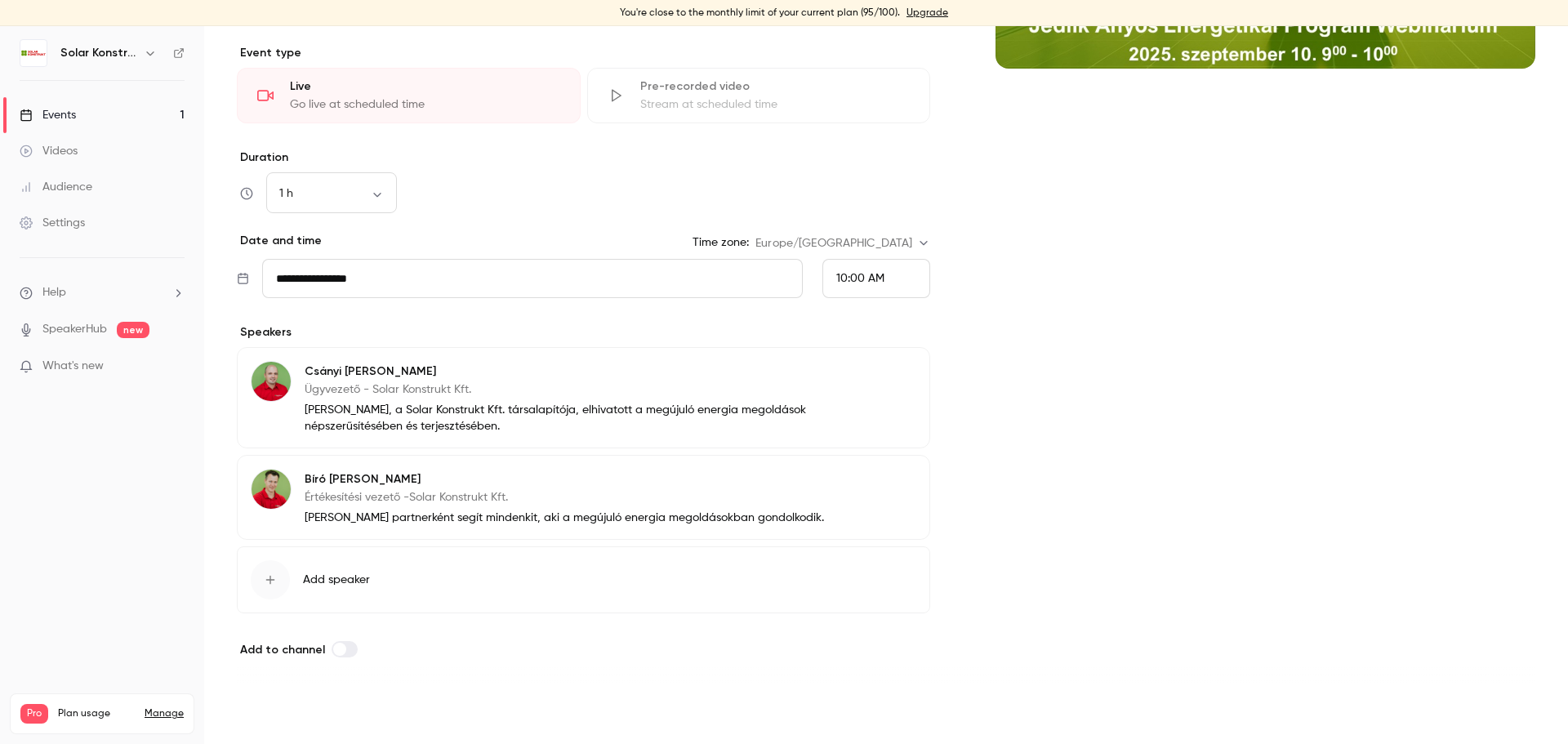
click at [262, 711] on button "Save" at bounding box center [266, 714] width 59 height 33
type input "**********"
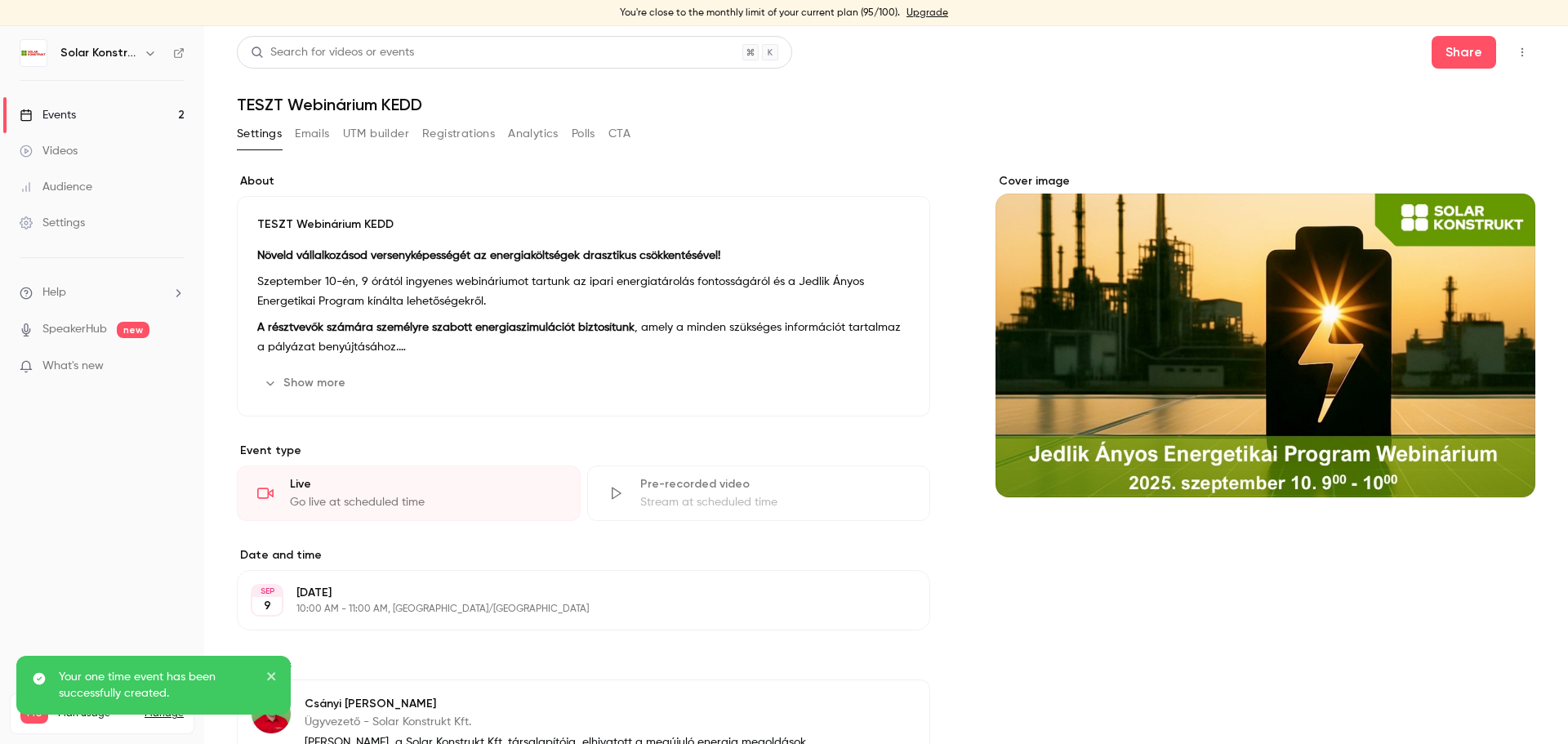
click at [69, 120] on div "Events" at bounding box center [48, 114] width 57 height 16
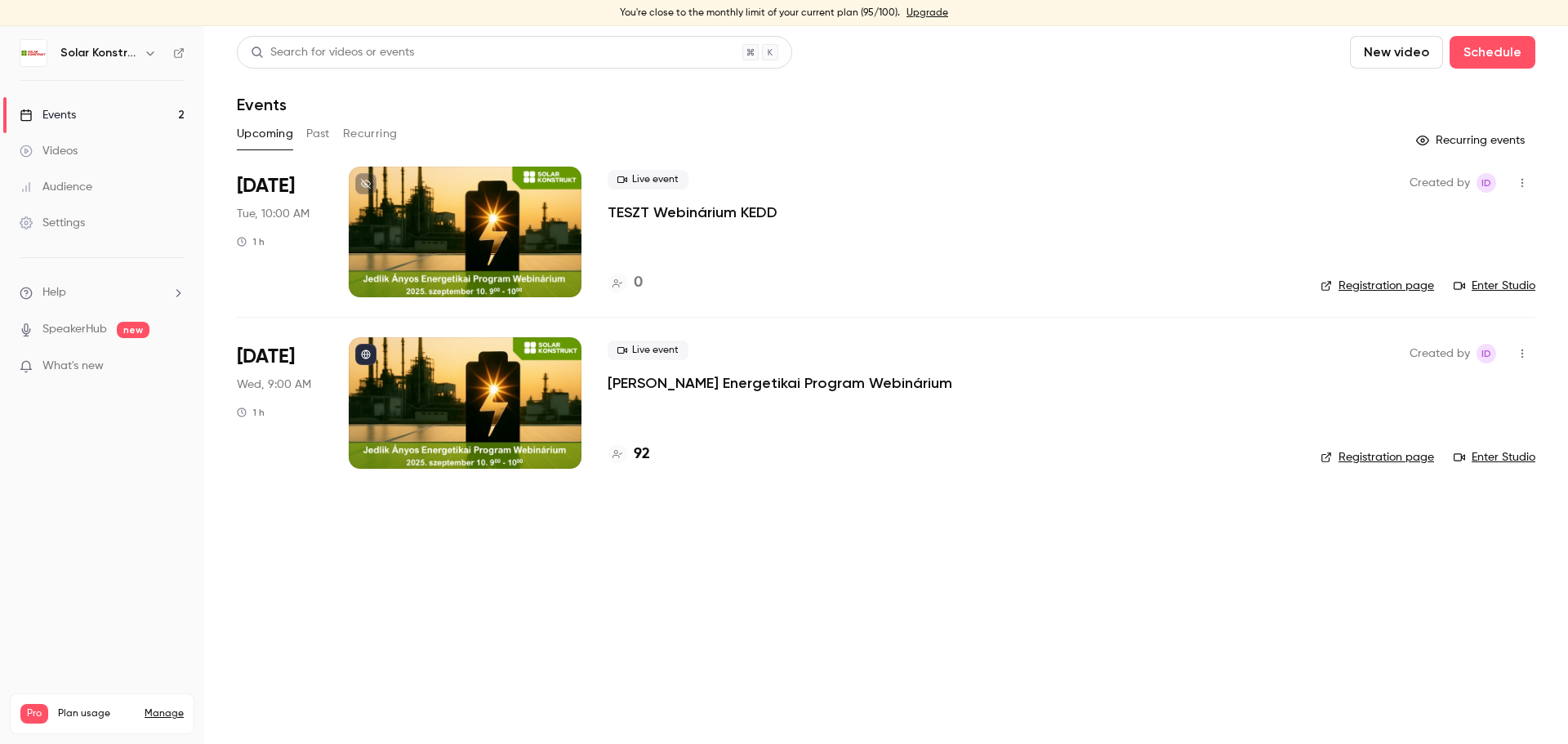
click at [740, 551] on main "Search for videos or events New video Schedule Events Upcoming Past Recurring R…" at bounding box center [886, 385] width 1364 height 718
click at [1488, 455] on link "Enter Studio" at bounding box center [1494, 457] width 81 height 16
click at [1519, 286] on link "Enter Studio" at bounding box center [1494, 285] width 81 height 16
click at [523, 410] on div at bounding box center [465, 403] width 233 height 130
click at [1504, 457] on link "Enter Studio" at bounding box center [1494, 457] width 81 height 16
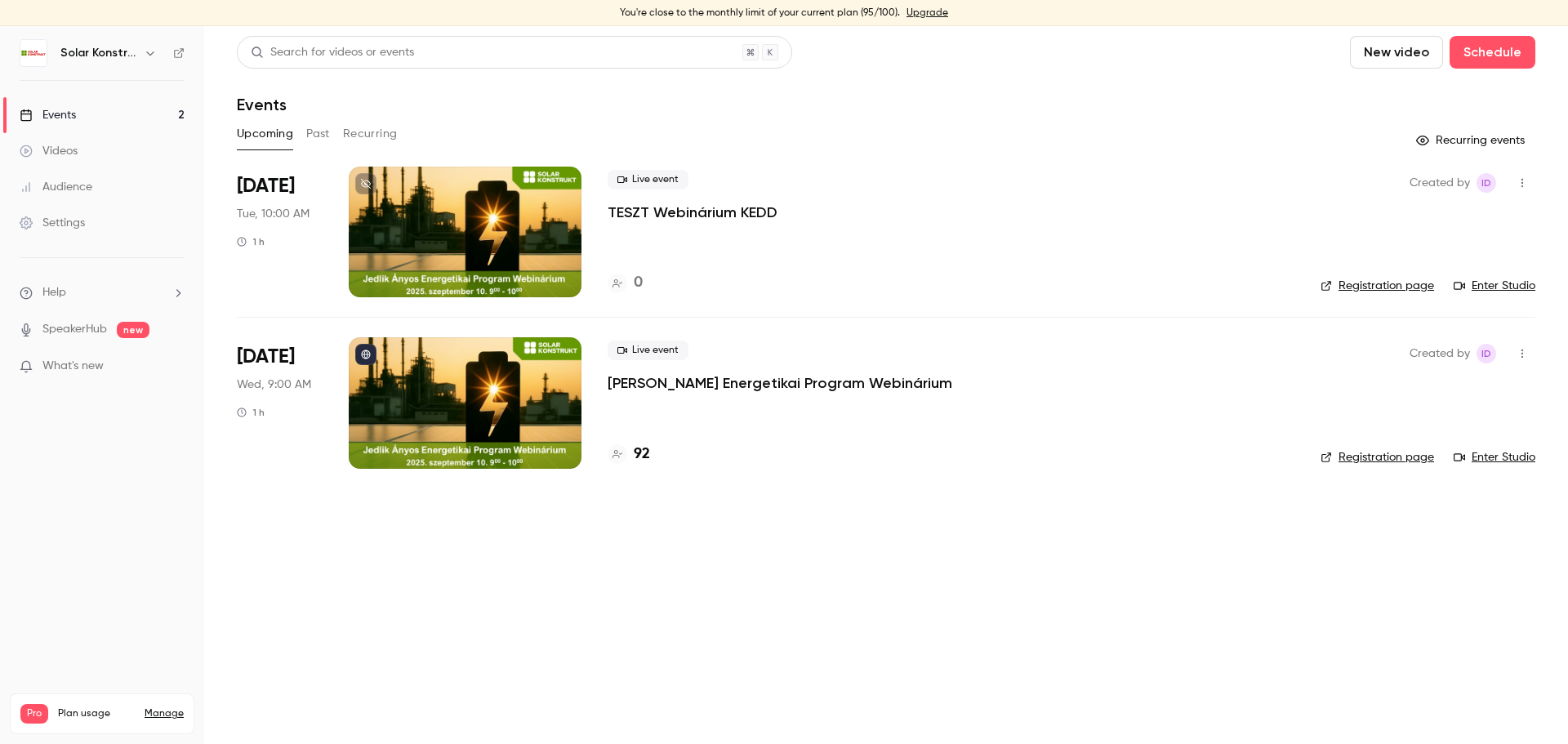
click at [533, 237] on div at bounding box center [465, 232] width 233 height 130
click at [1500, 290] on link "Enter Studio" at bounding box center [1494, 285] width 81 height 16
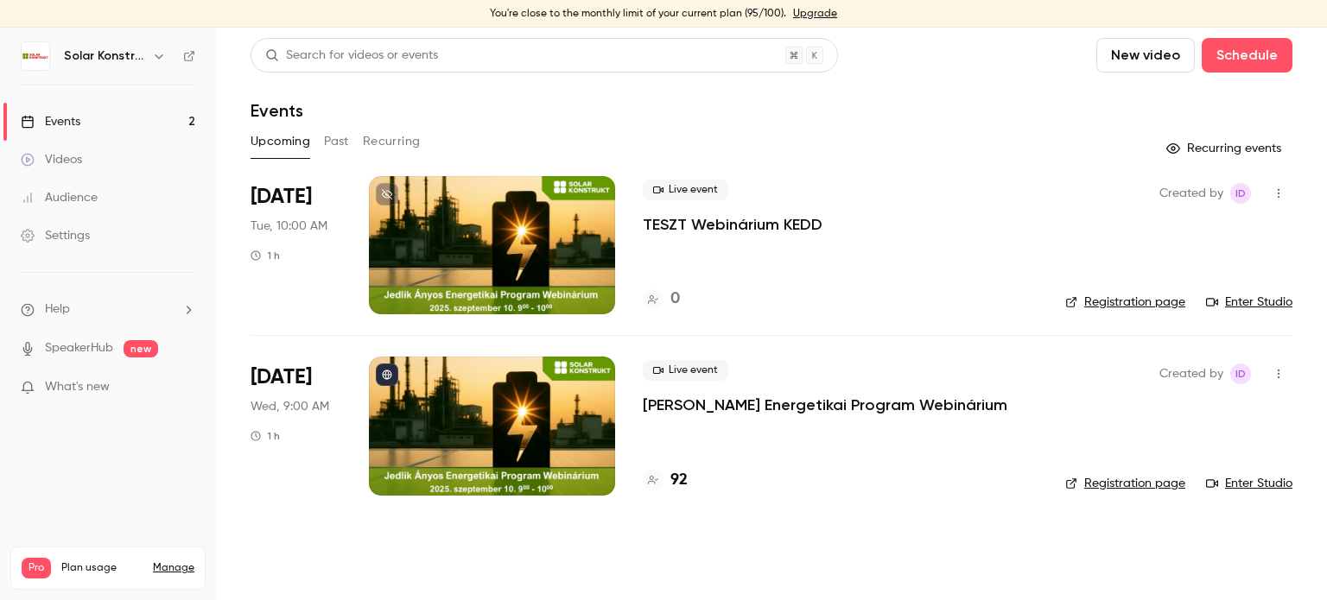
click at [481, 408] on div at bounding box center [492, 426] width 246 height 138
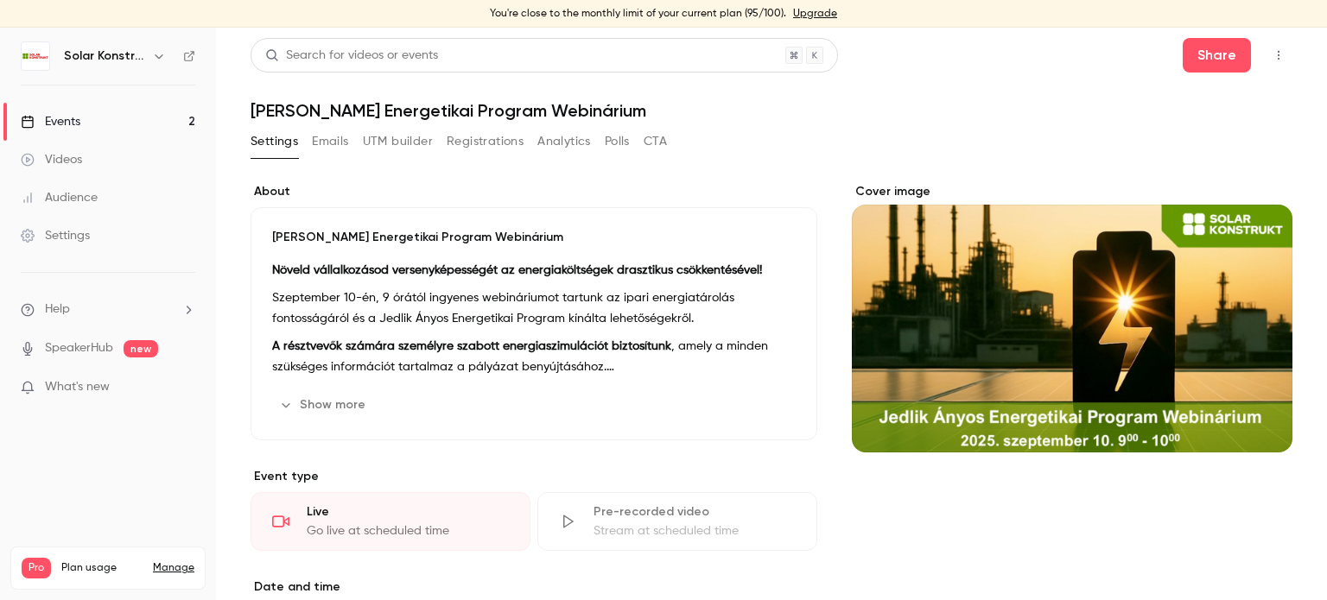
click at [654, 138] on button "CTA" at bounding box center [654, 142] width 23 height 28
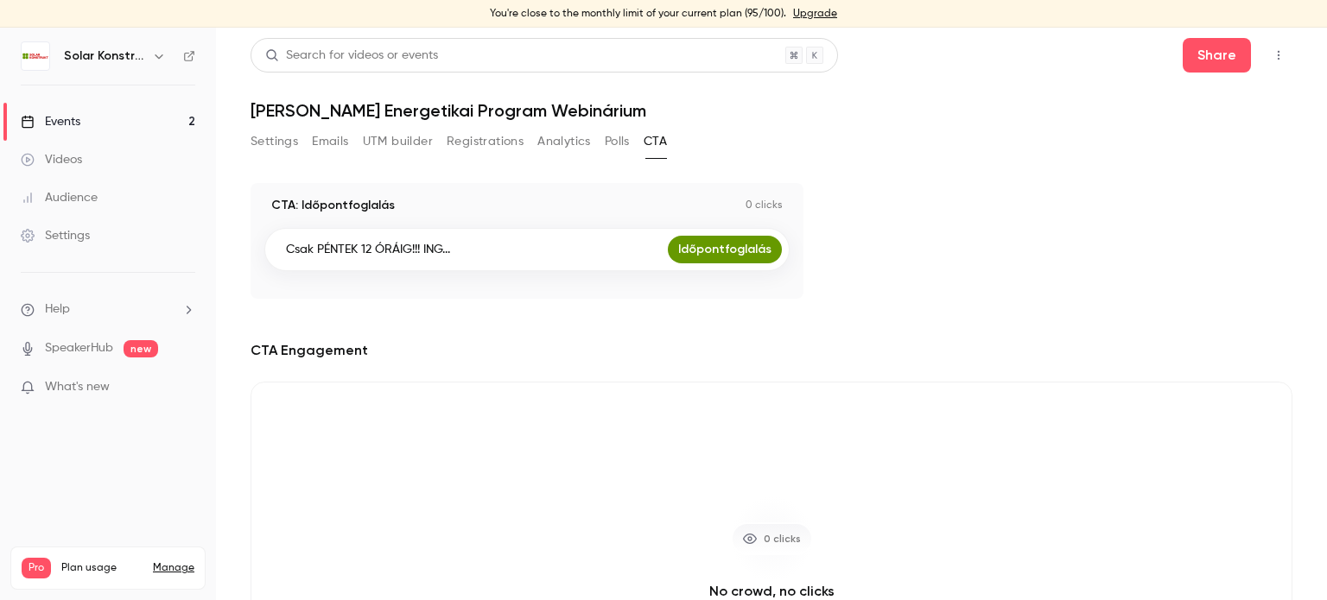
click at [273, 140] on button "Settings" at bounding box center [273, 142] width 47 height 28
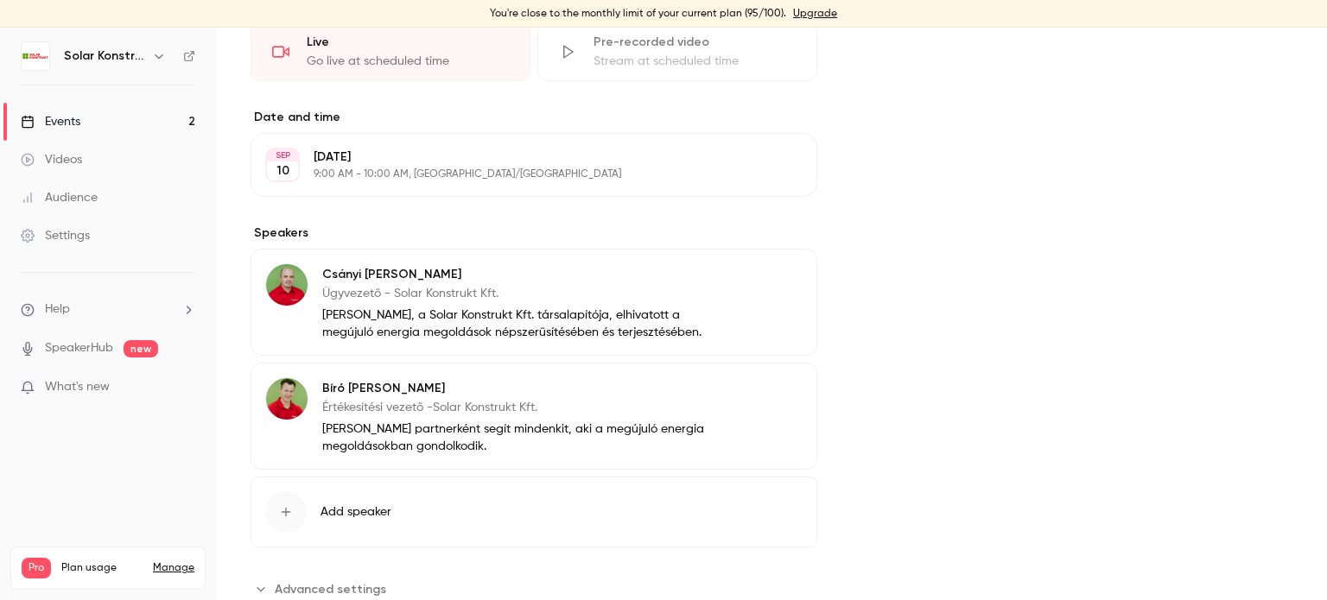
scroll to position [522, 0]
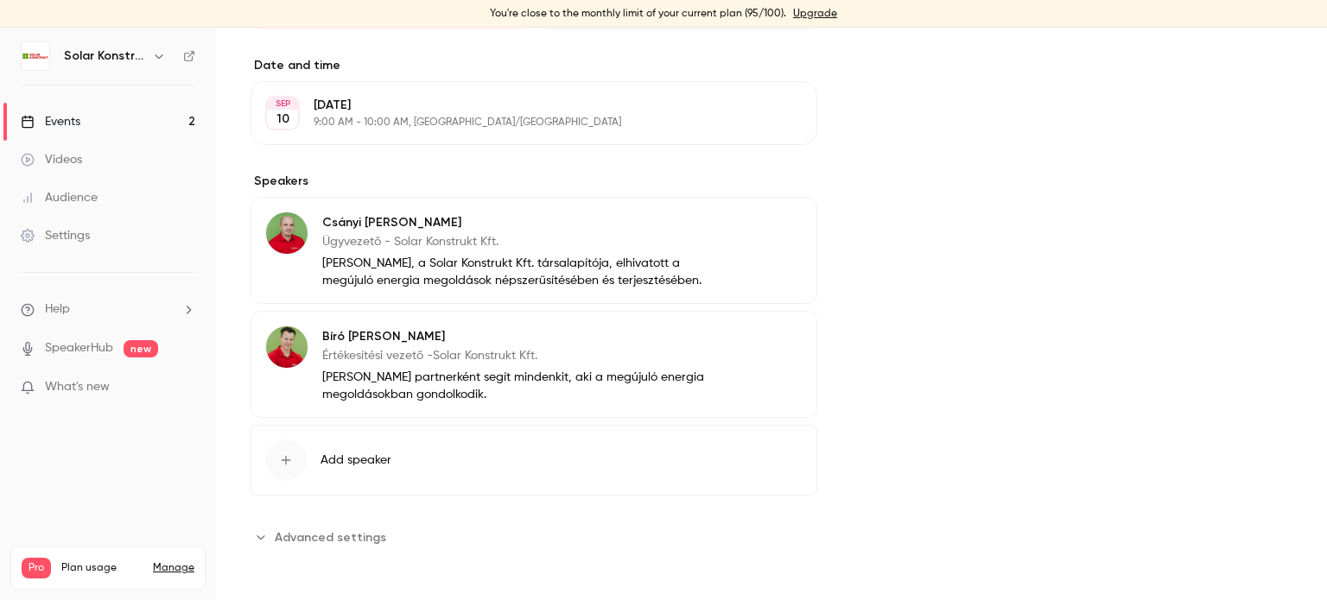
click at [304, 538] on span "Advanced settings" at bounding box center [330, 538] width 111 height 18
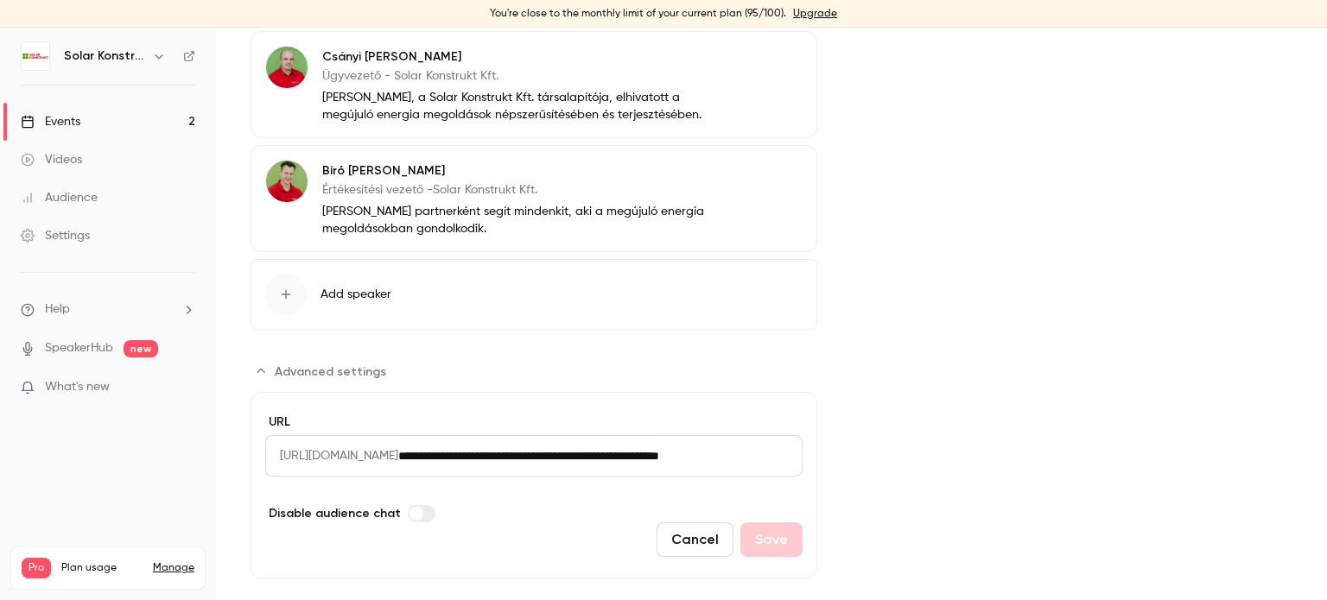
scroll to position [715, 0]
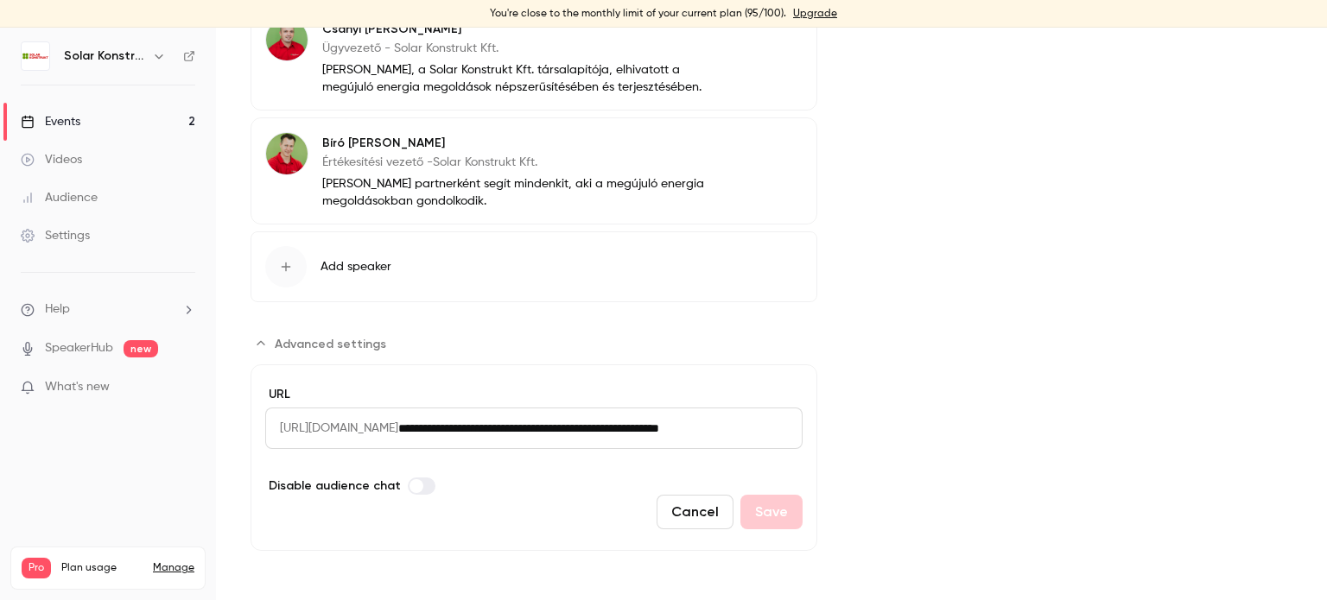
drag, startPoint x: 280, startPoint y: 428, endPoint x: 785, endPoint y: 430, distance: 505.2
click at [785, 430] on div "**********" at bounding box center [533, 428] width 537 height 41
click at [571, 434] on input "**********" at bounding box center [600, 428] width 404 height 41
click at [912, 414] on div "Cover image" at bounding box center [1072, 9] width 440 height 1083
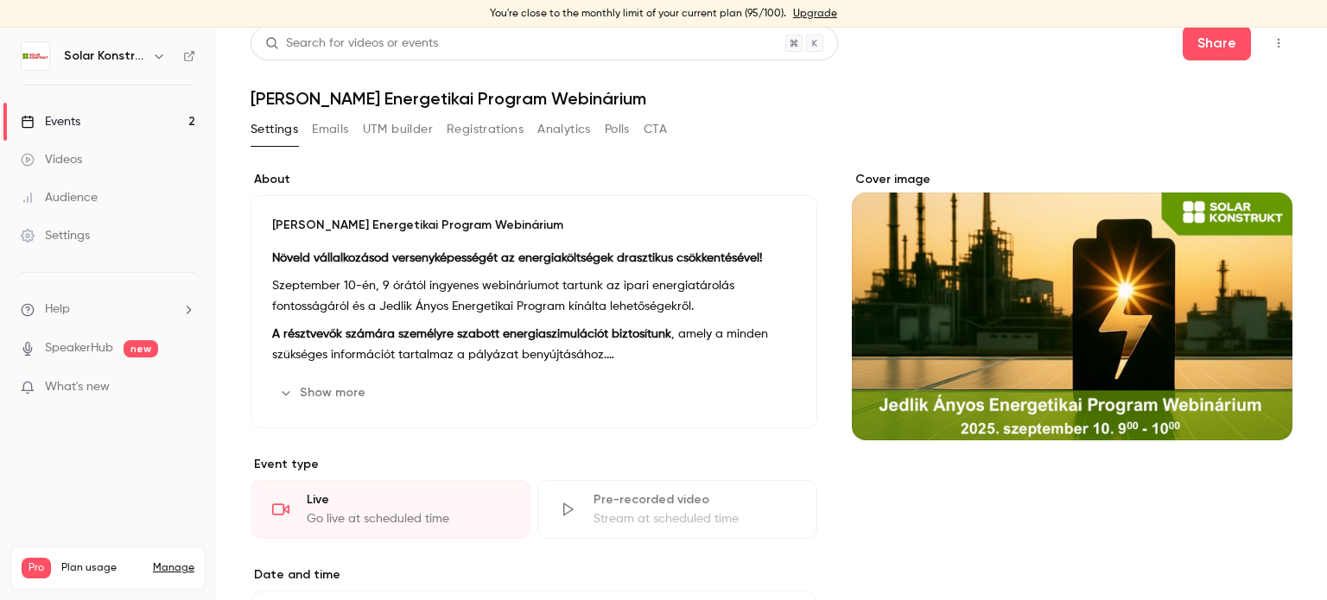
scroll to position [0, 0]
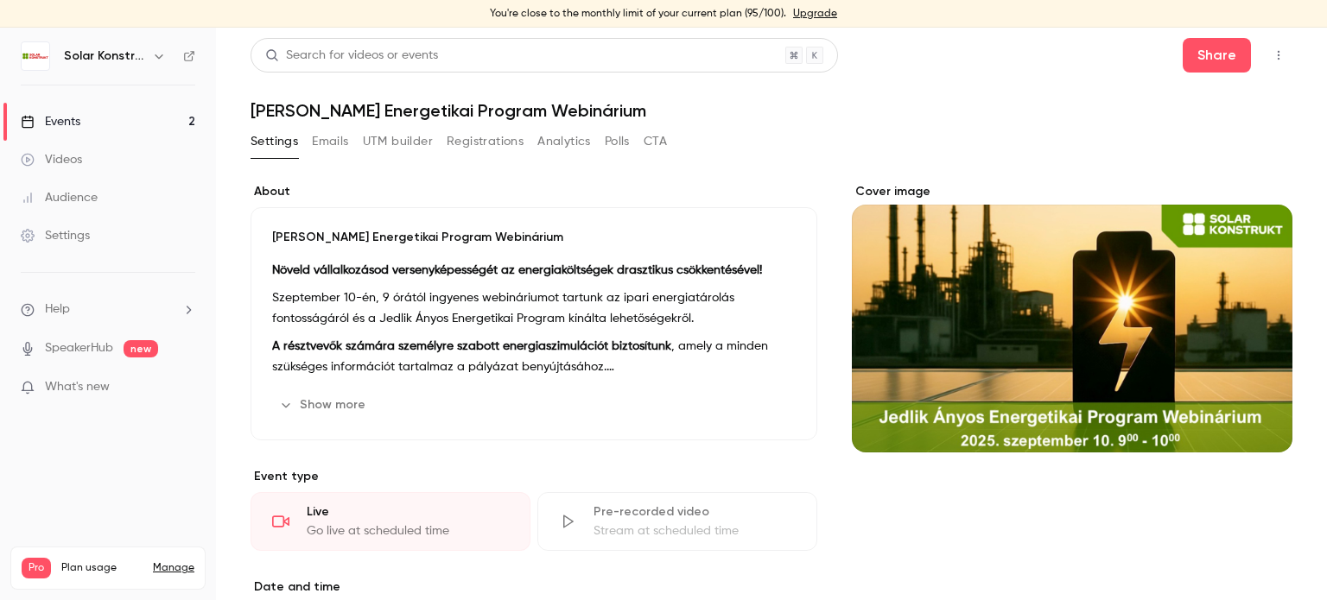
click at [515, 144] on button "Registrations" at bounding box center [484, 142] width 77 height 28
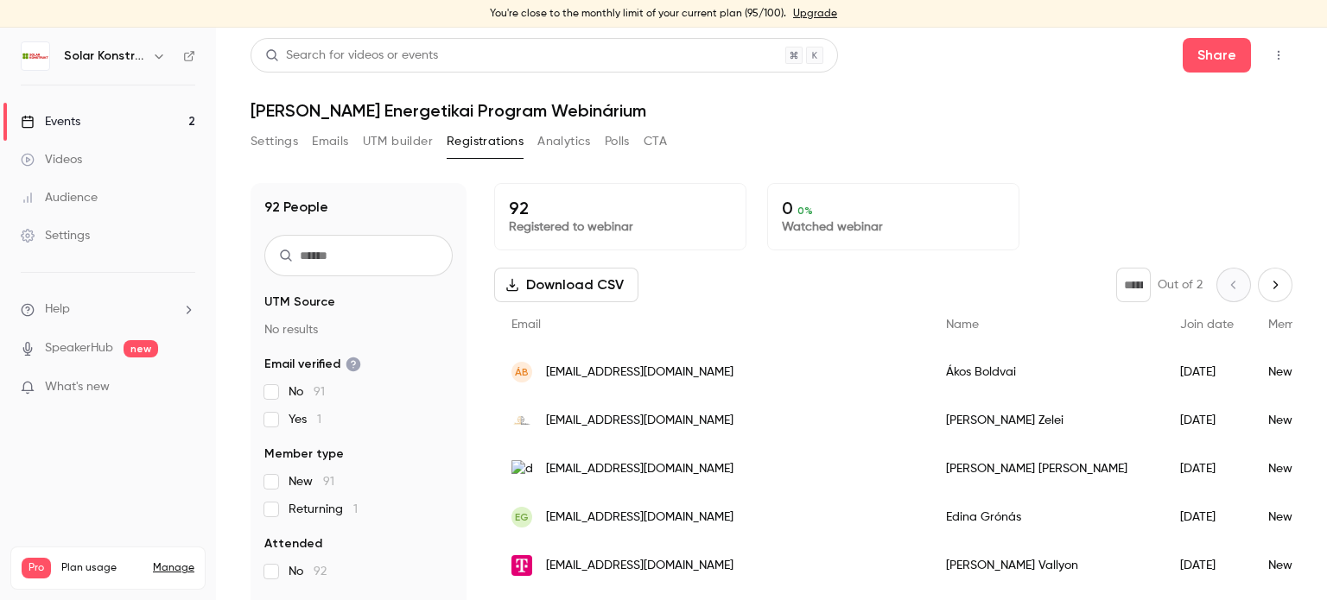
click at [564, 144] on button "Analytics" at bounding box center [564, 142] width 54 height 28
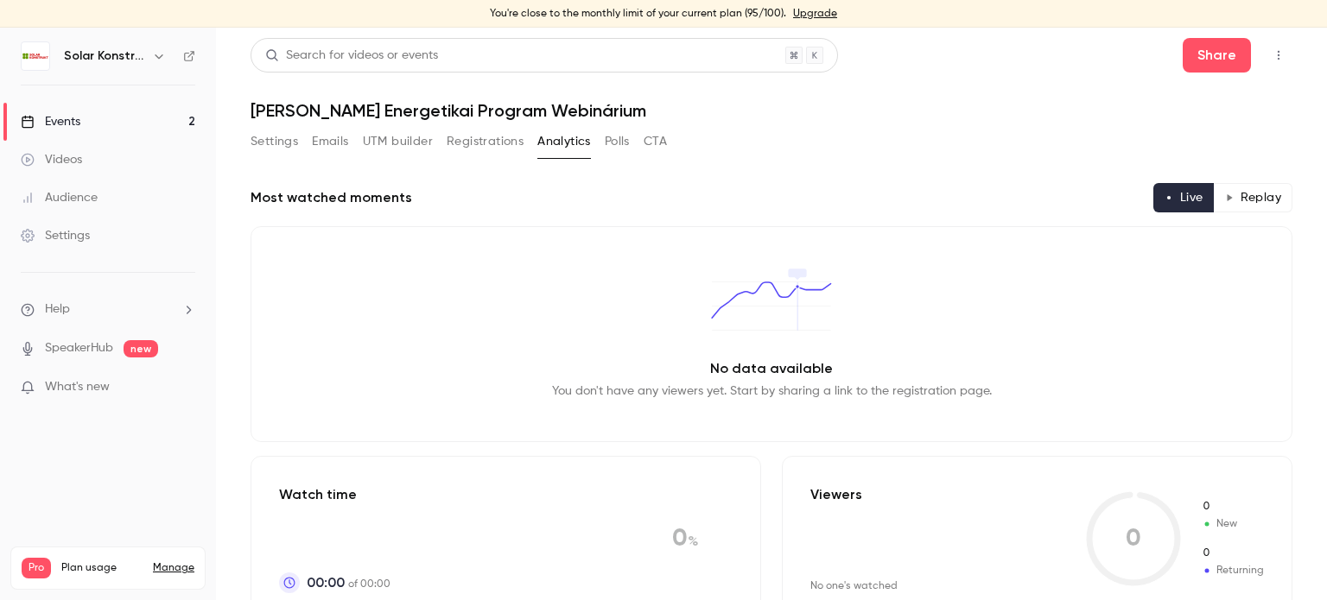
click at [608, 139] on button "Polls" at bounding box center [617, 142] width 25 height 28
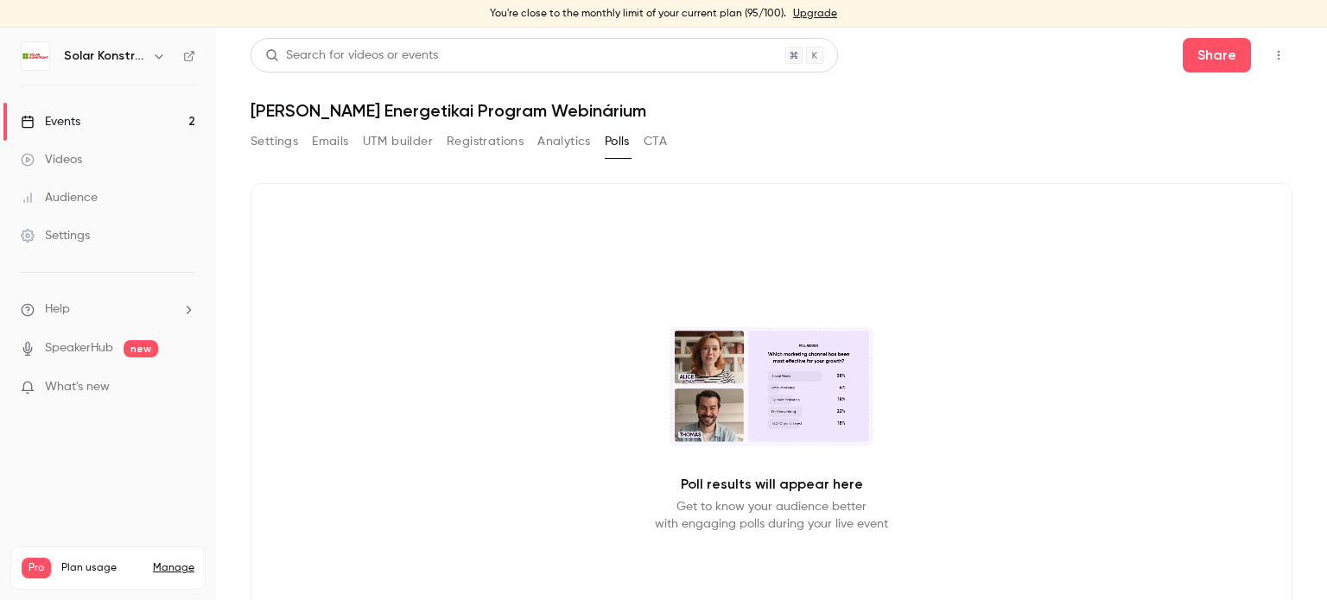
click at [644, 137] on button "CTA" at bounding box center [654, 142] width 23 height 28
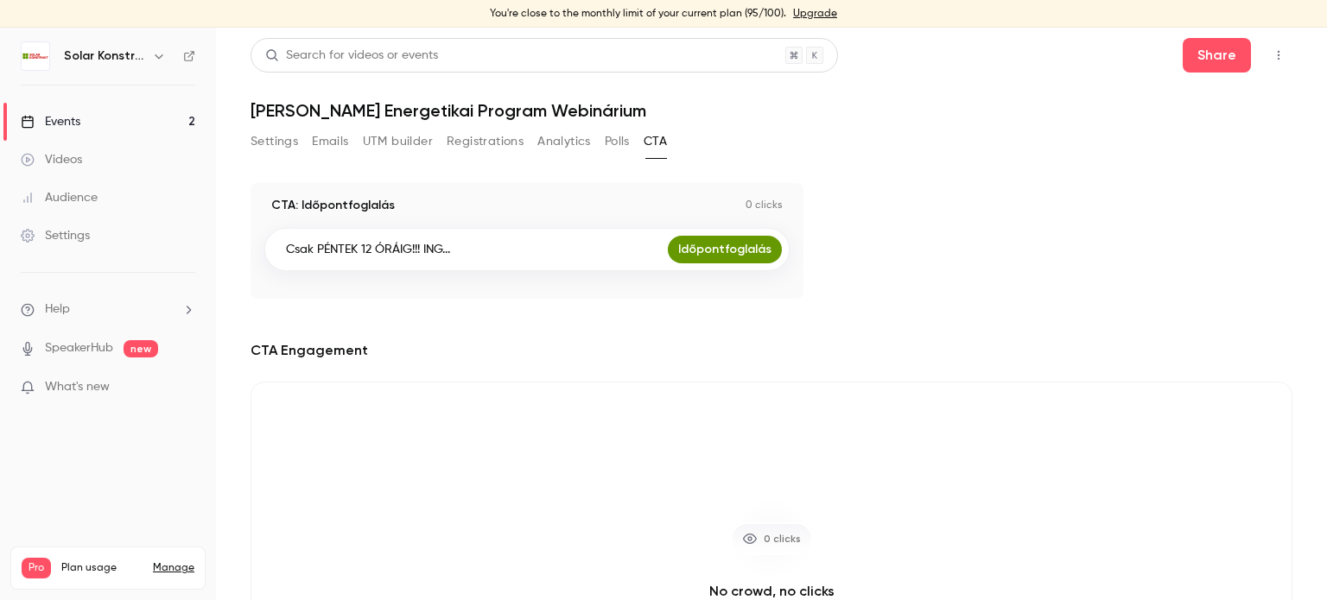
click at [726, 252] on link "Időpontfoglalás" at bounding box center [725, 250] width 114 height 28
click at [62, 117] on div "Events" at bounding box center [51, 121] width 60 height 17
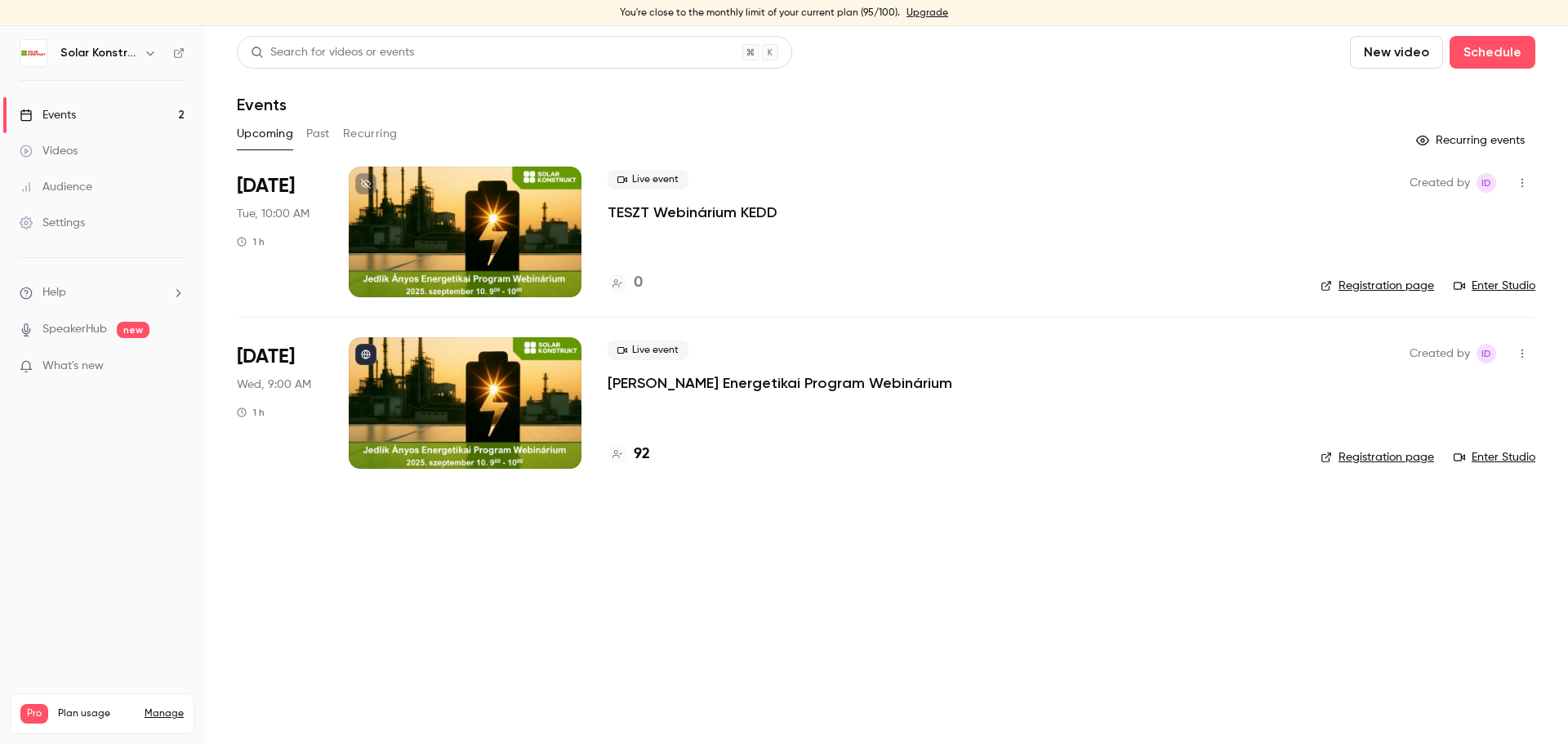
click at [920, 9] on link "Upgrade" at bounding box center [928, 13] width 42 height 13
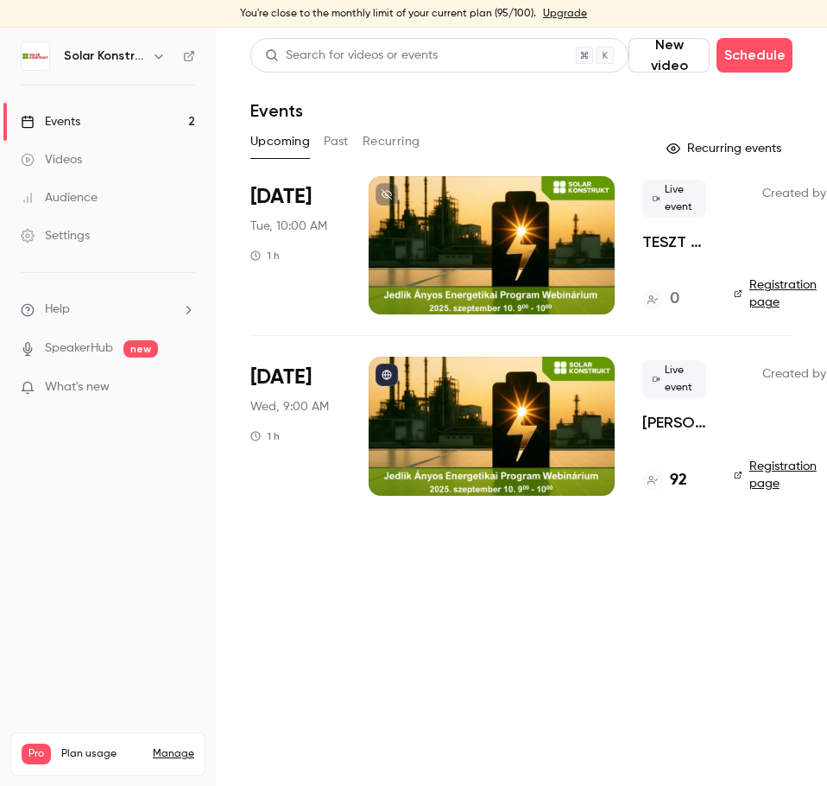
scroll to position [0, 67]
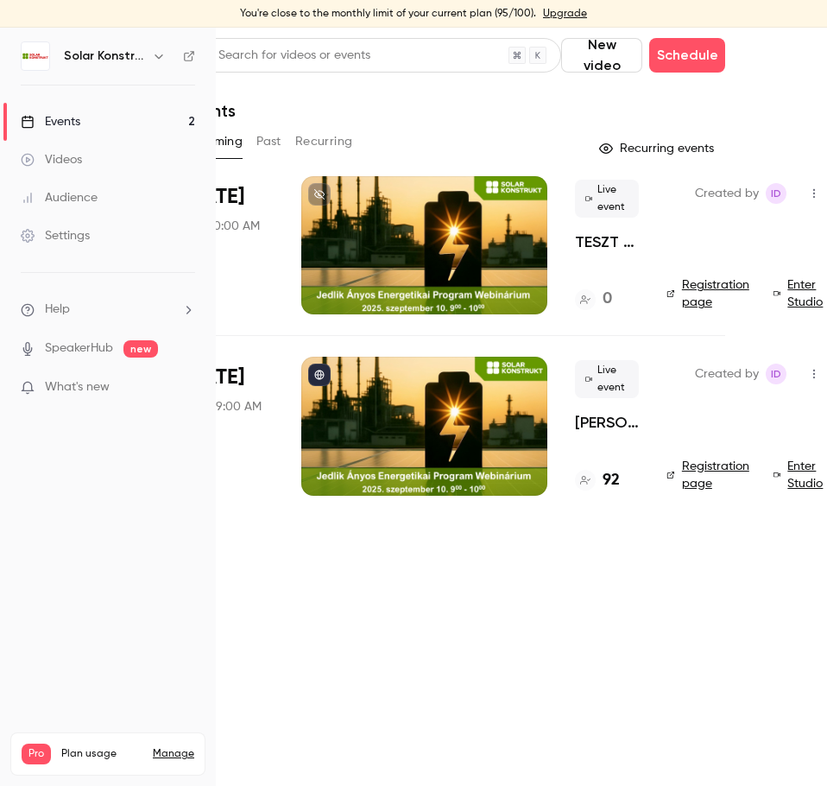
click at [804, 285] on link "Enter Studio" at bounding box center [801, 293] width 54 height 35
